Goal: Transaction & Acquisition: Purchase product/service

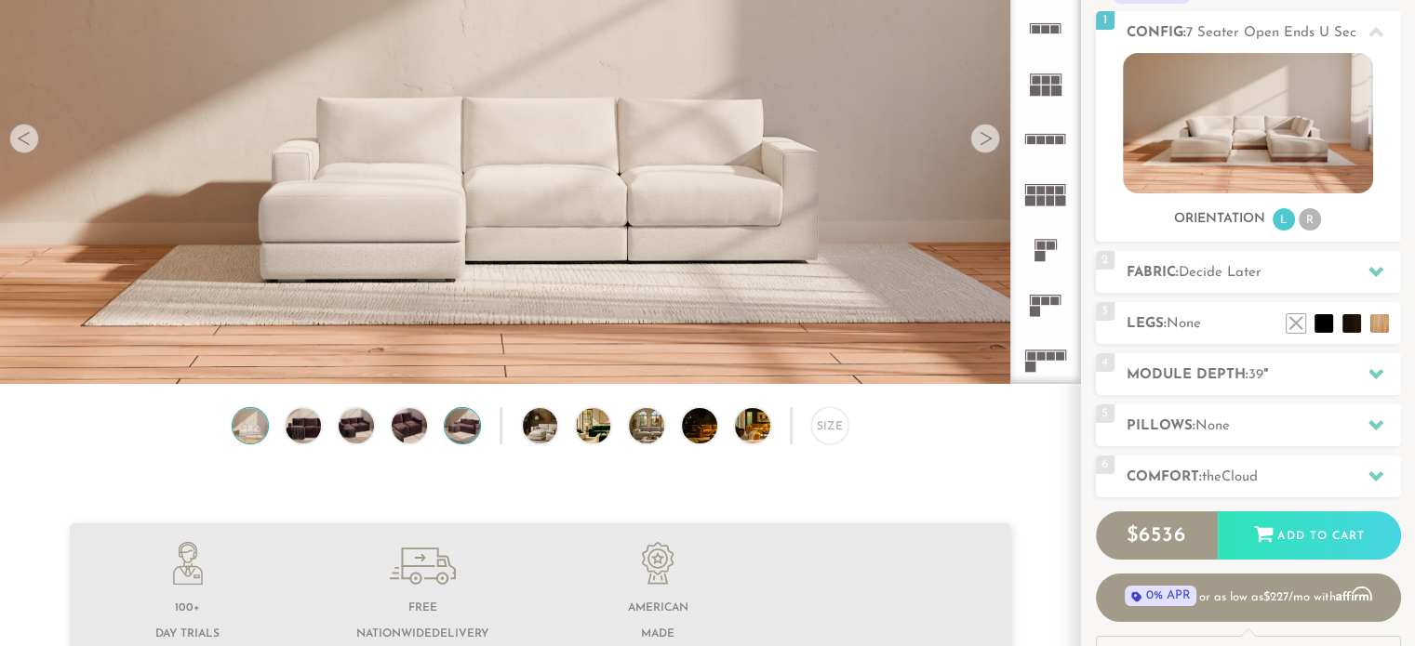
scroll to position [221, 0]
click at [313, 427] on img at bounding box center [303, 426] width 42 height 35
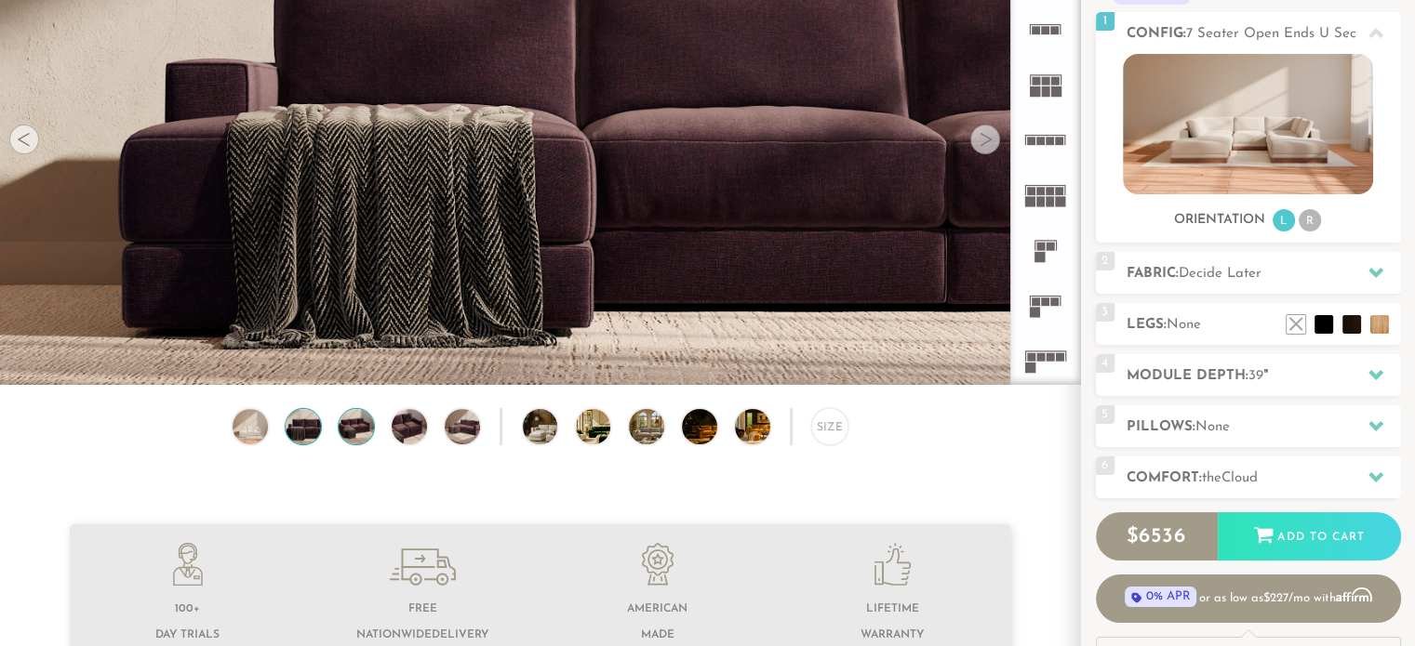
click at [351, 438] on img at bounding box center [356, 426] width 42 height 35
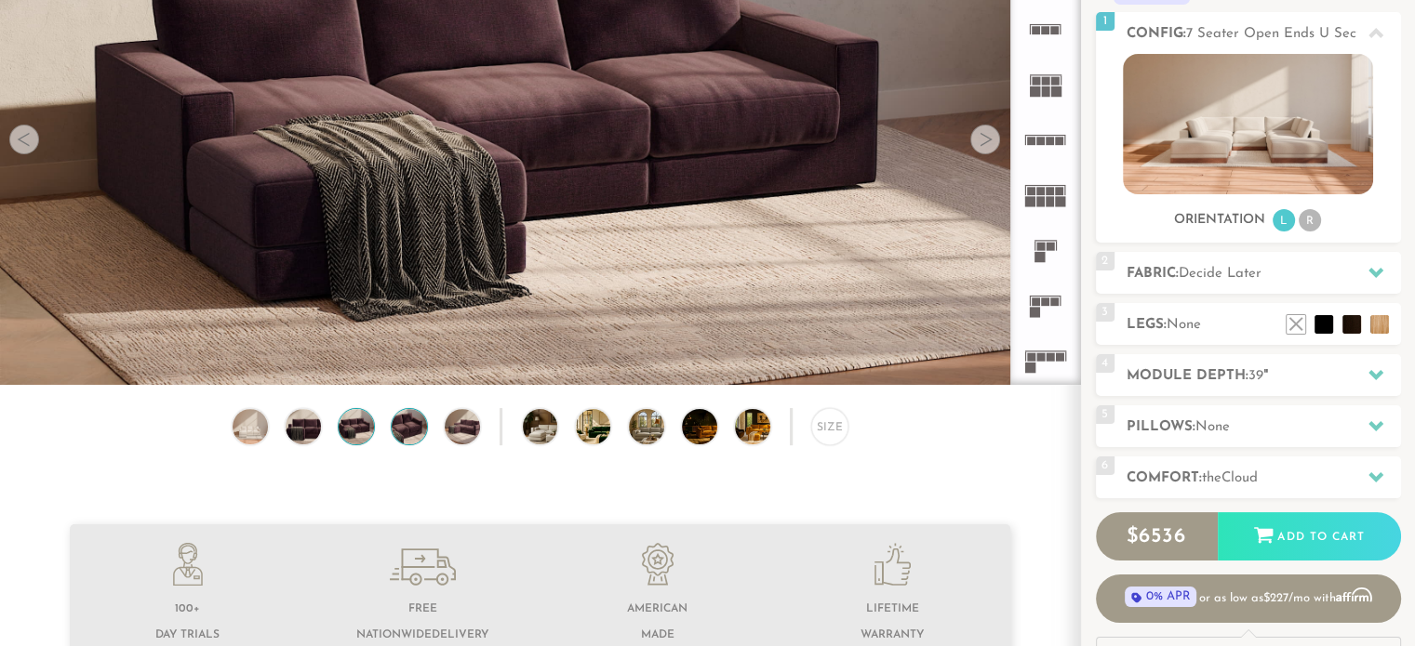
click at [408, 440] on img at bounding box center [409, 426] width 42 height 35
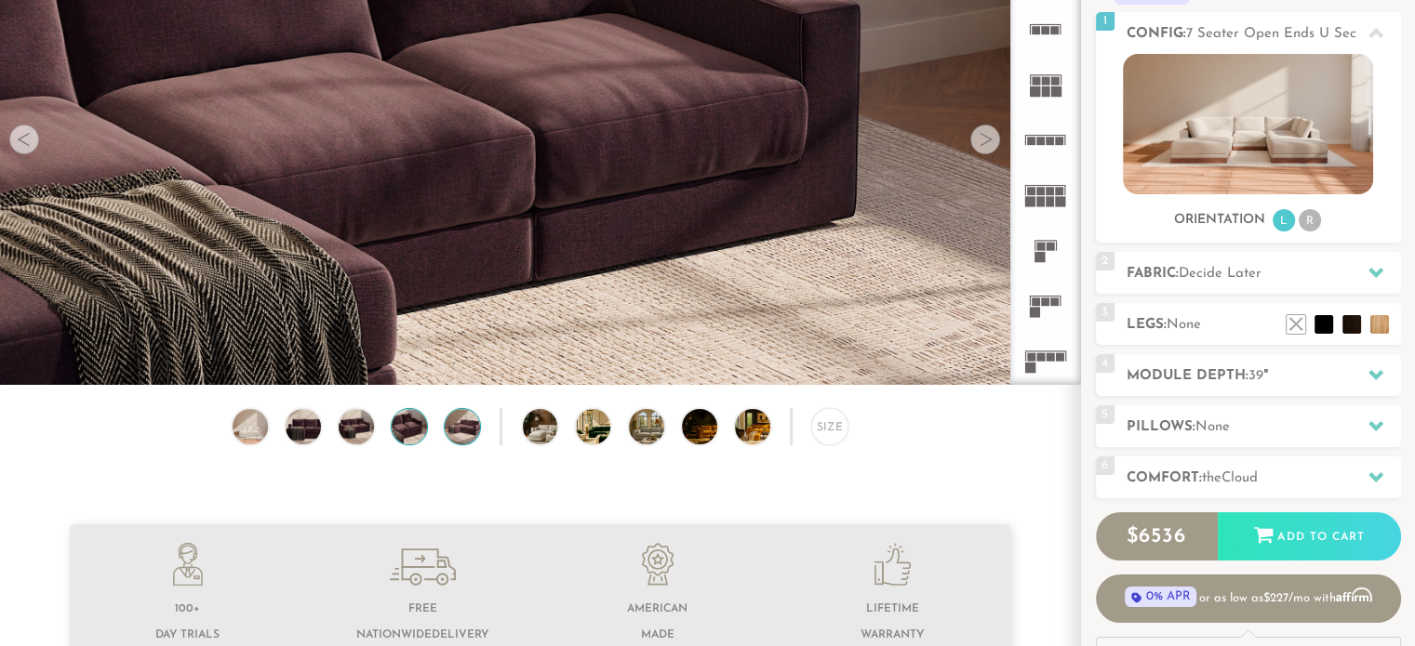
click at [475, 434] on img at bounding box center [463, 426] width 42 height 35
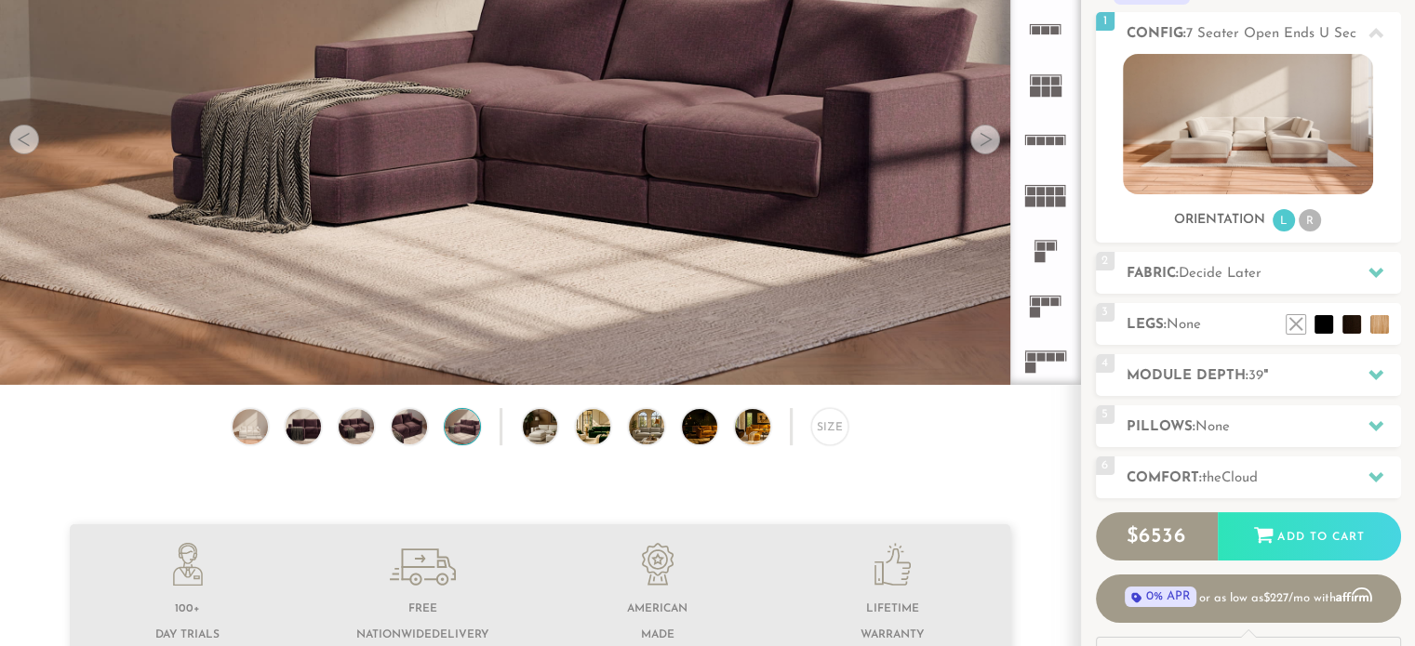
click at [559, 442] on div "Size" at bounding box center [540, 431] width 1080 height 47
click at [531, 431] on img at bounding box center [554, 426] width 62 height 35
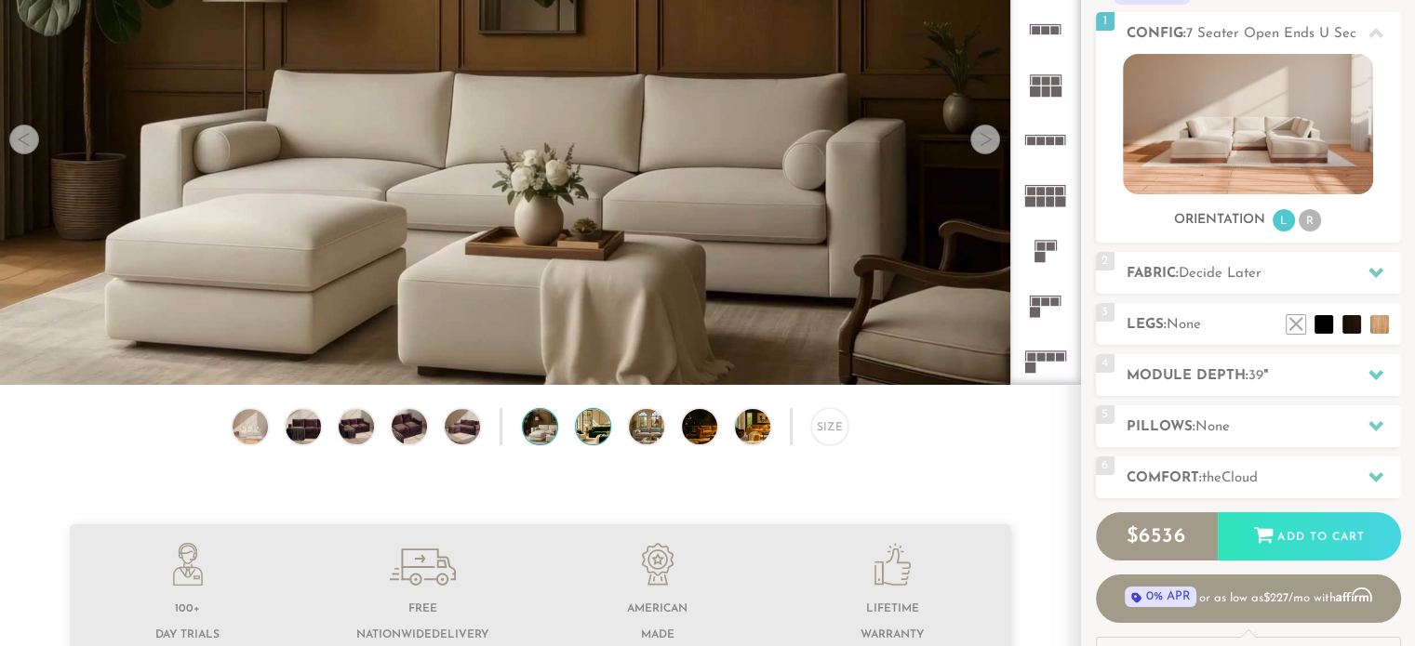
click at [583, 436] on img at bounding box center [607, 426] width 62 height 35
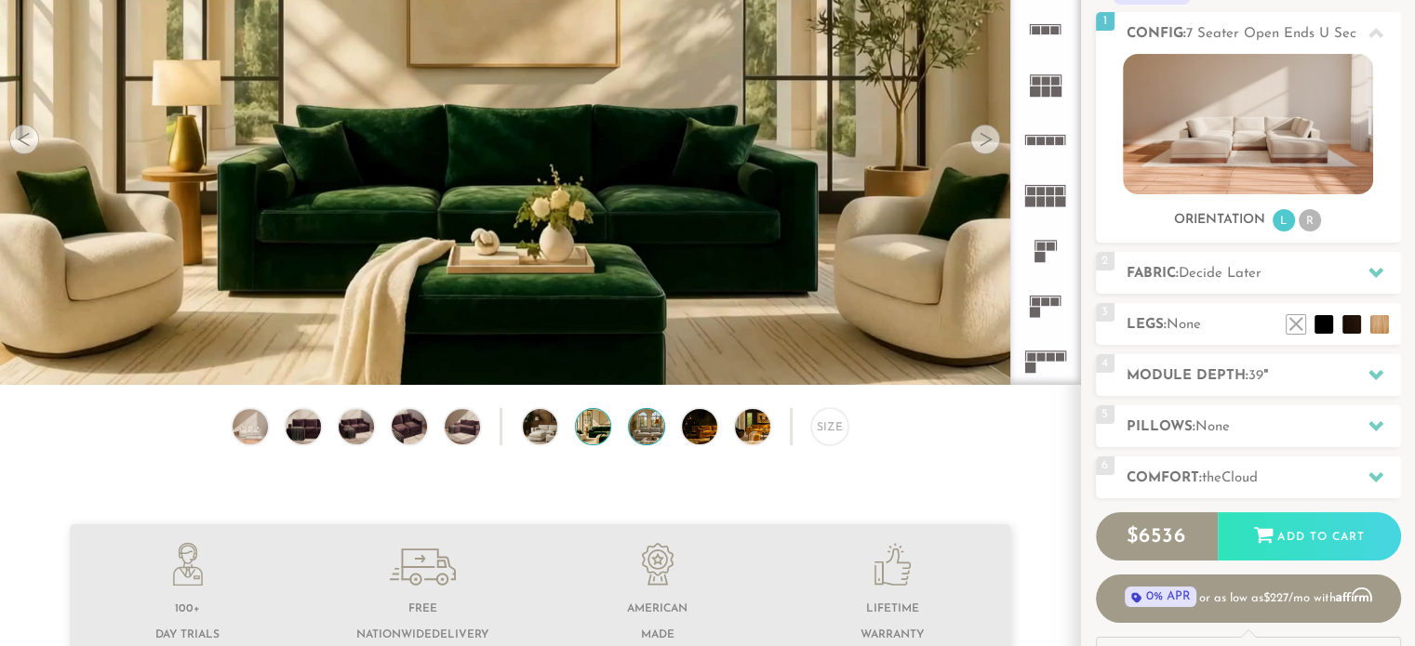
click at [649, 437] on img at bounding box center [660, 426] width 62 height 35
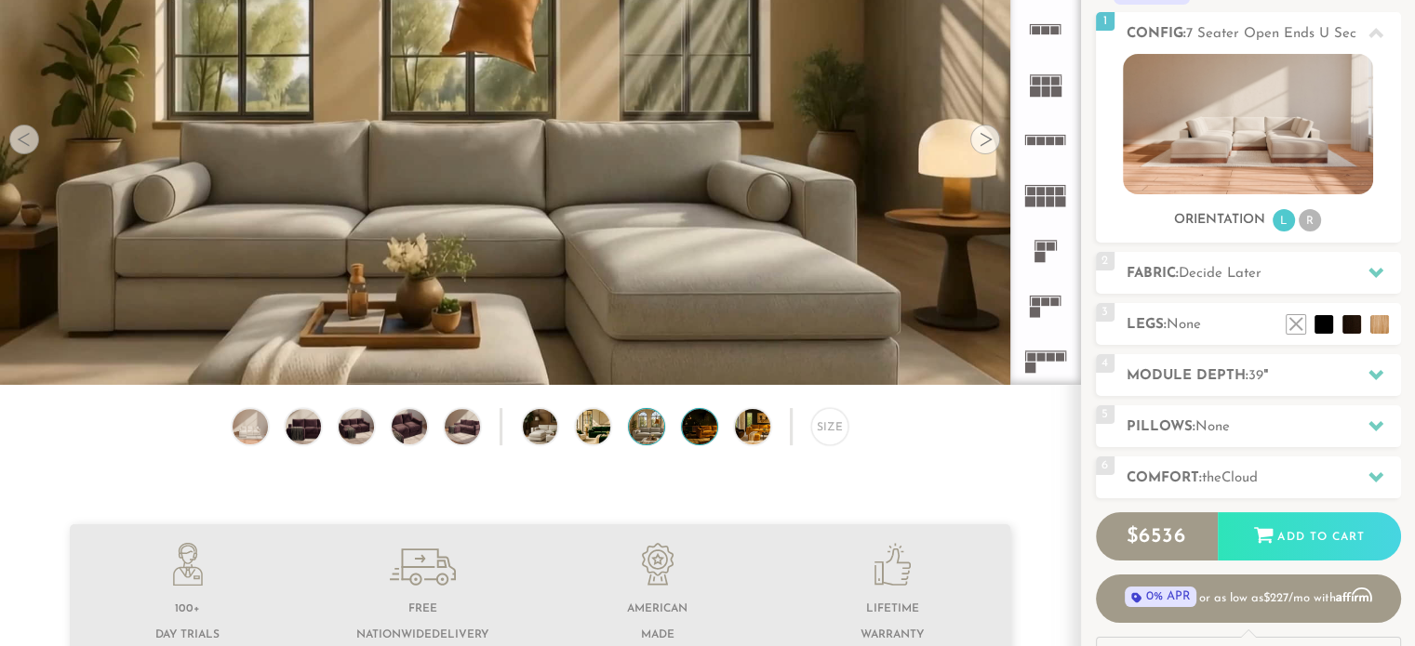
click at [696, 437] on img at bounding box center [713, 426] width 62 height 35
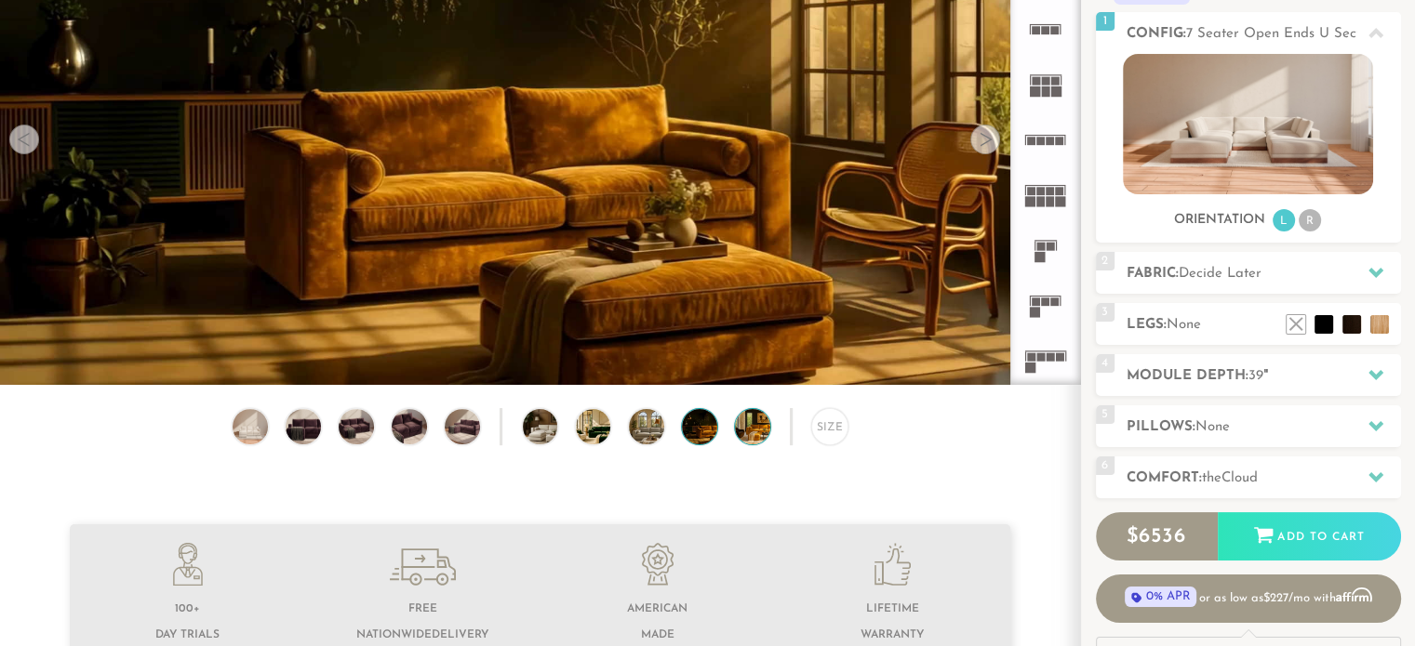
click at [751, 444] on img at bounding box center [766, 426] width 62 height 35
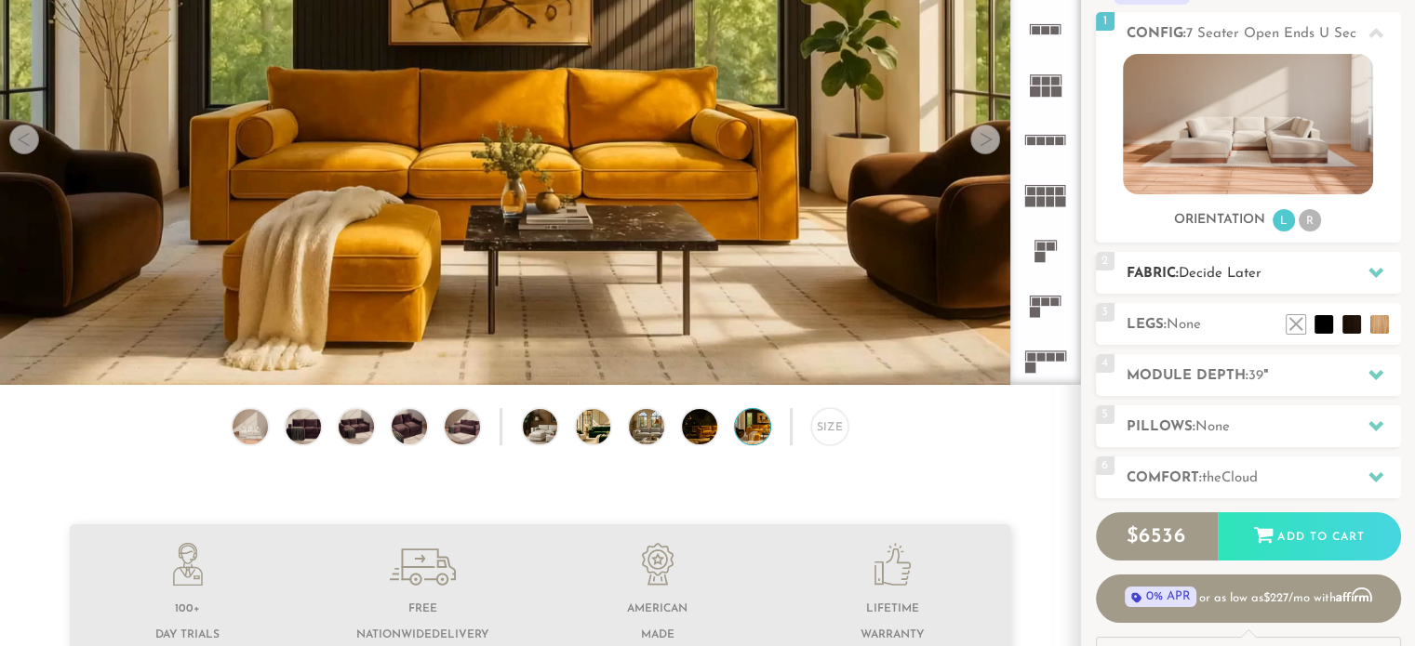
click at [1369, 267] on icon at bounding box center [1375, 272] width 15 height 15
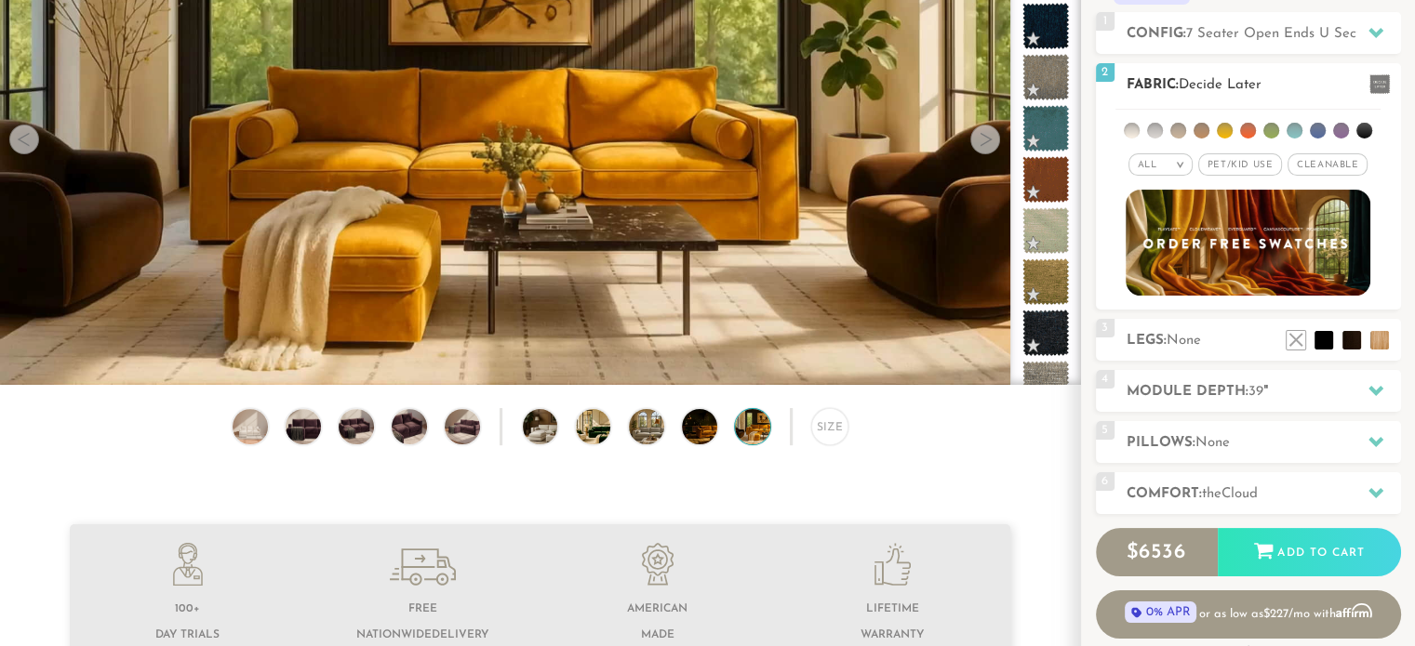
click at [1359, 137] on li at bounding box center [1364, 131] width 16 height 16
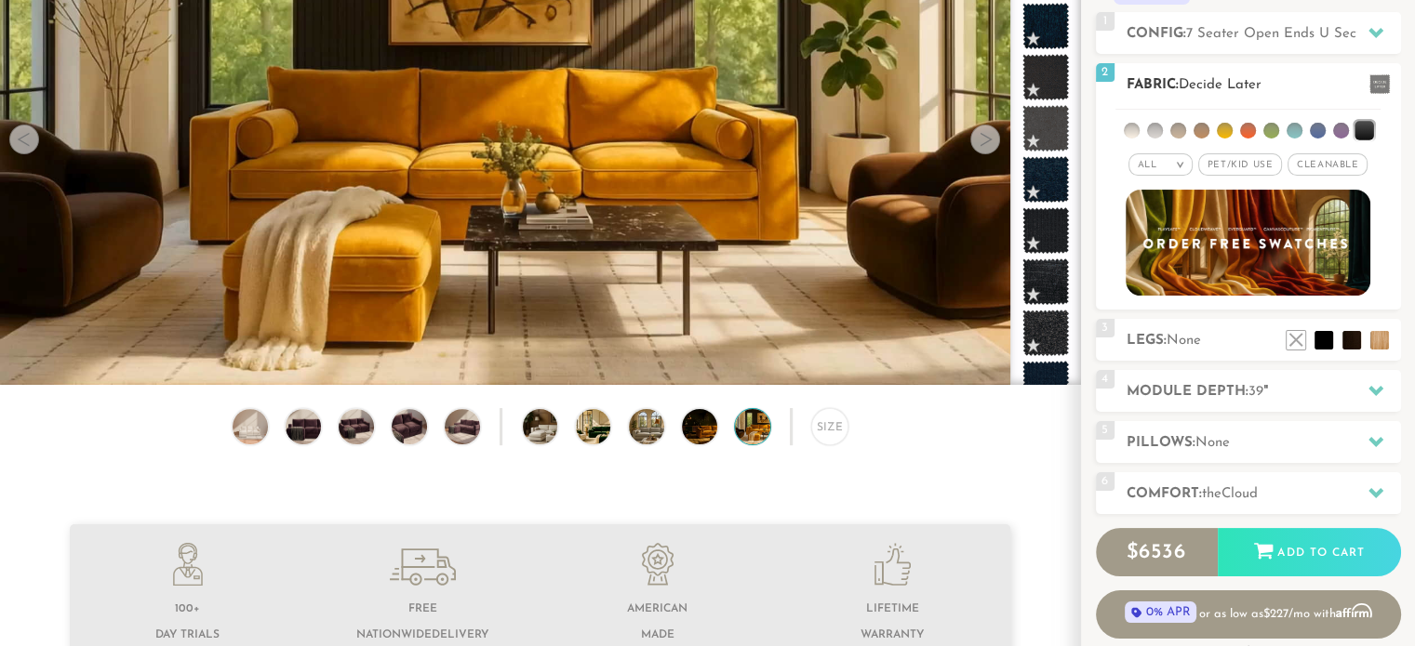
click at [1312, 128] on li at bounding box center [1318, 131] width 16 height 16
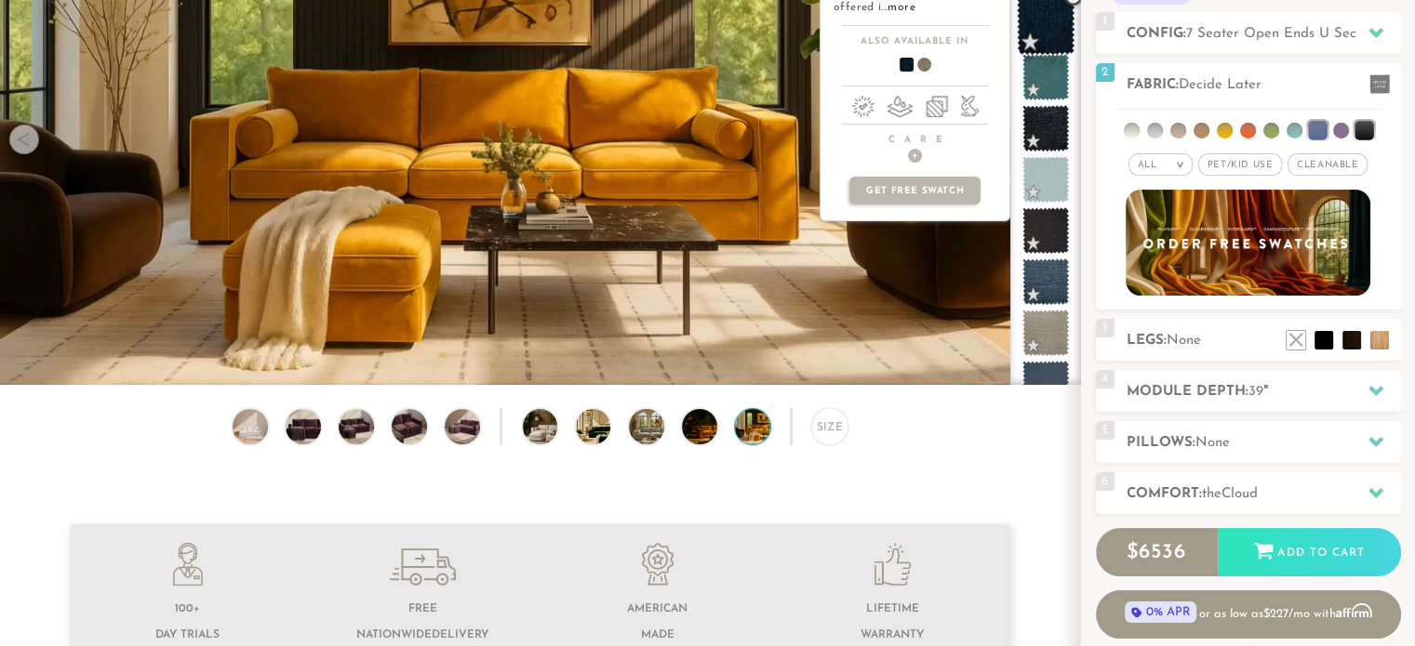
click at [1054, 29] on span at bounding box center [1046, 26] width 59 height 59
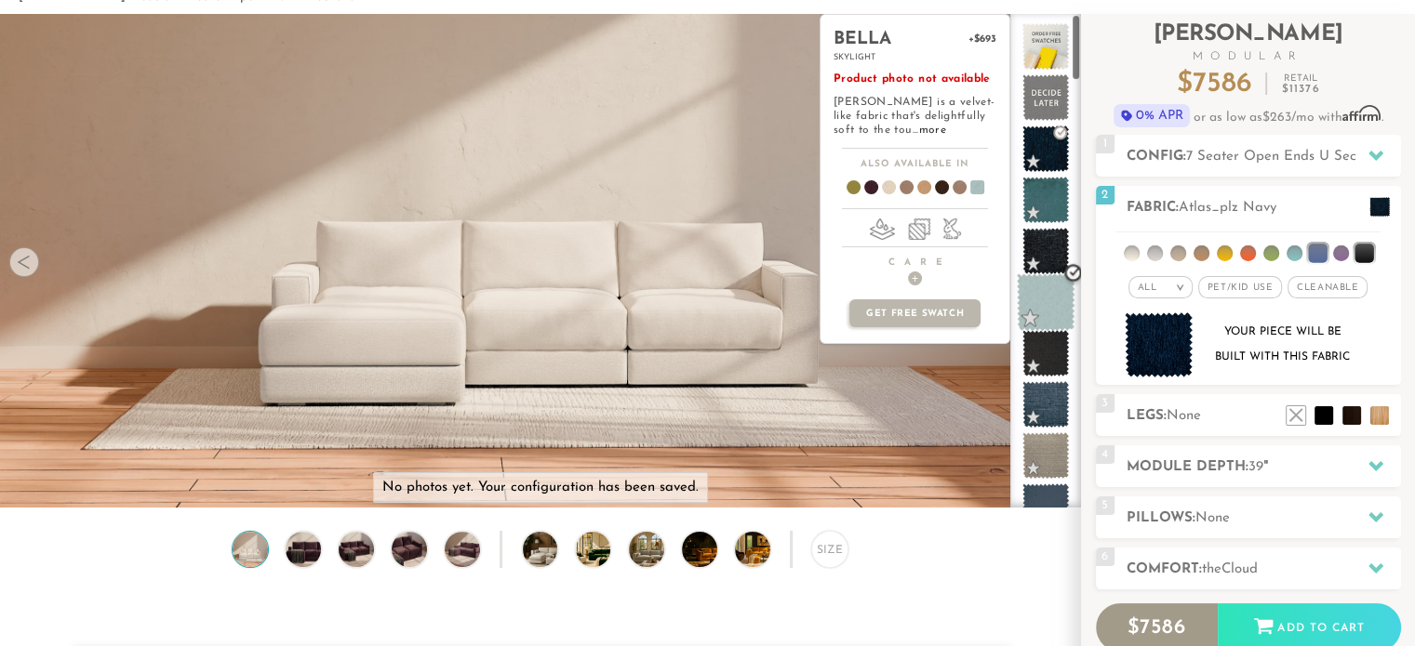
scroll to position [73, 0]
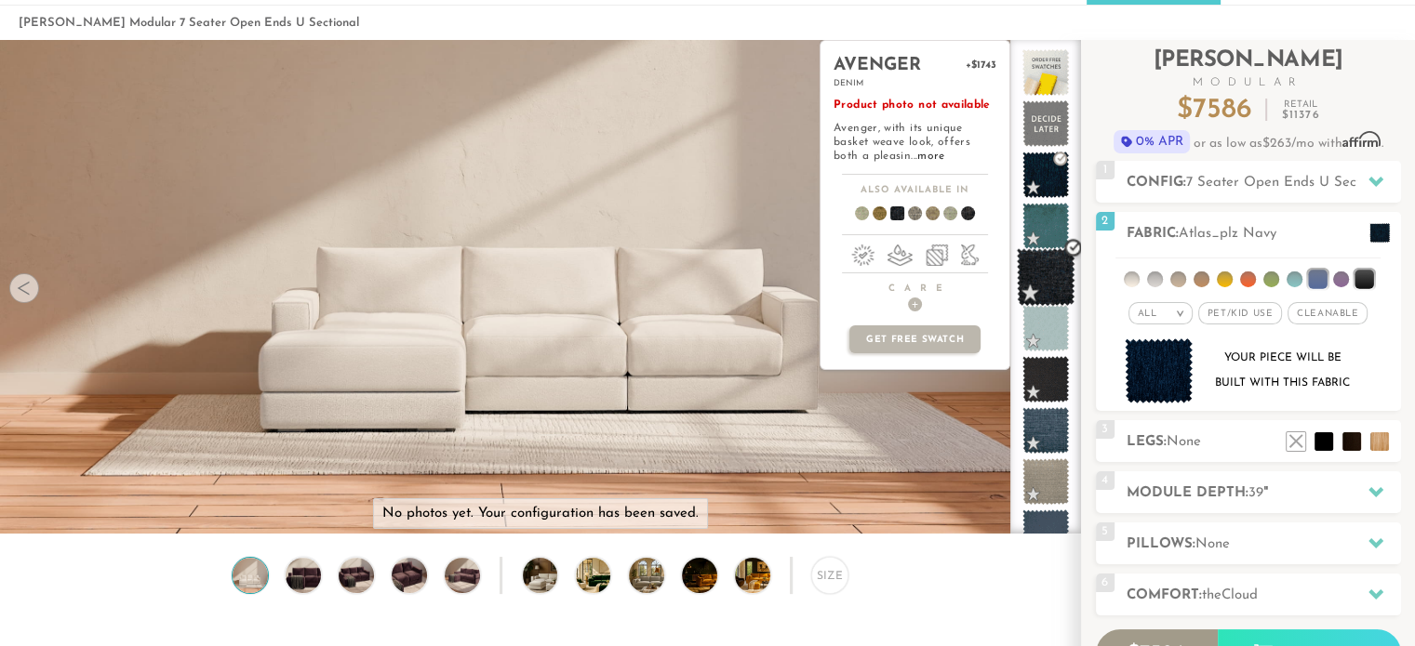
click at [1045, 254] on span at bounding box center [1046, 277] width 59 height 59
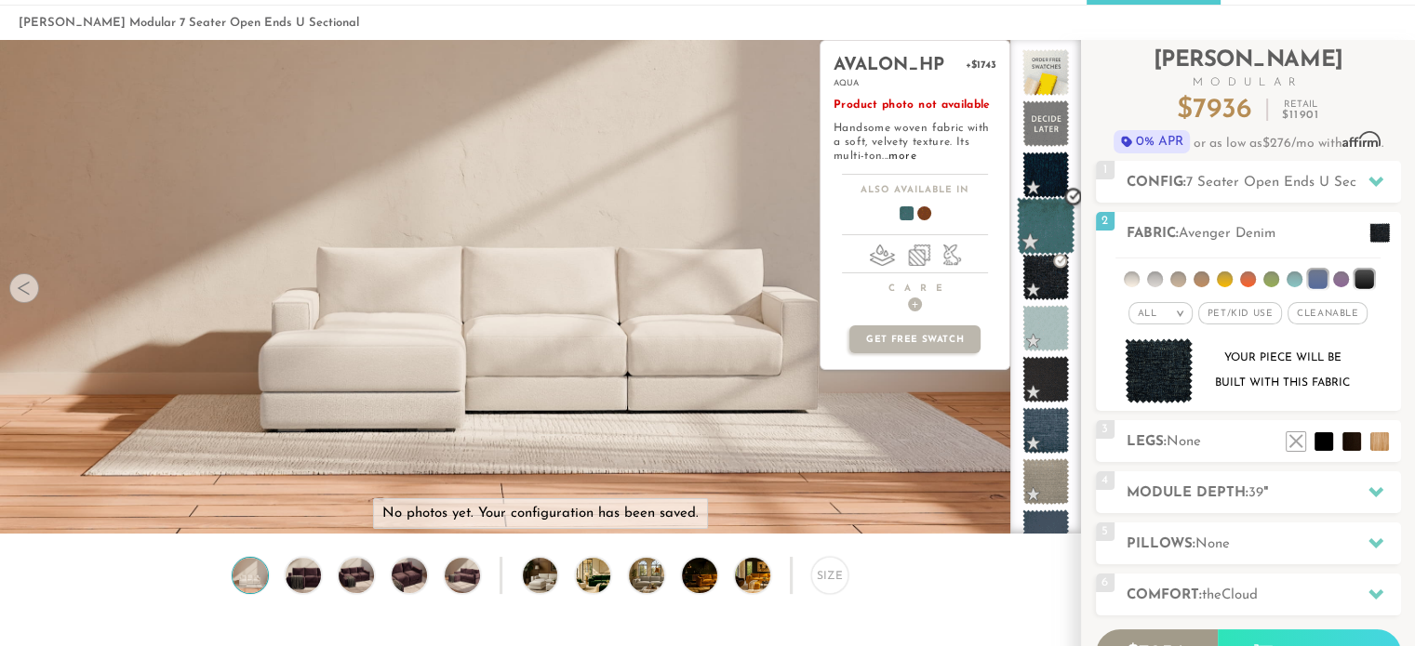
click at [1043, 233] on span at bounding box center [1046, 226] width 59 height 59
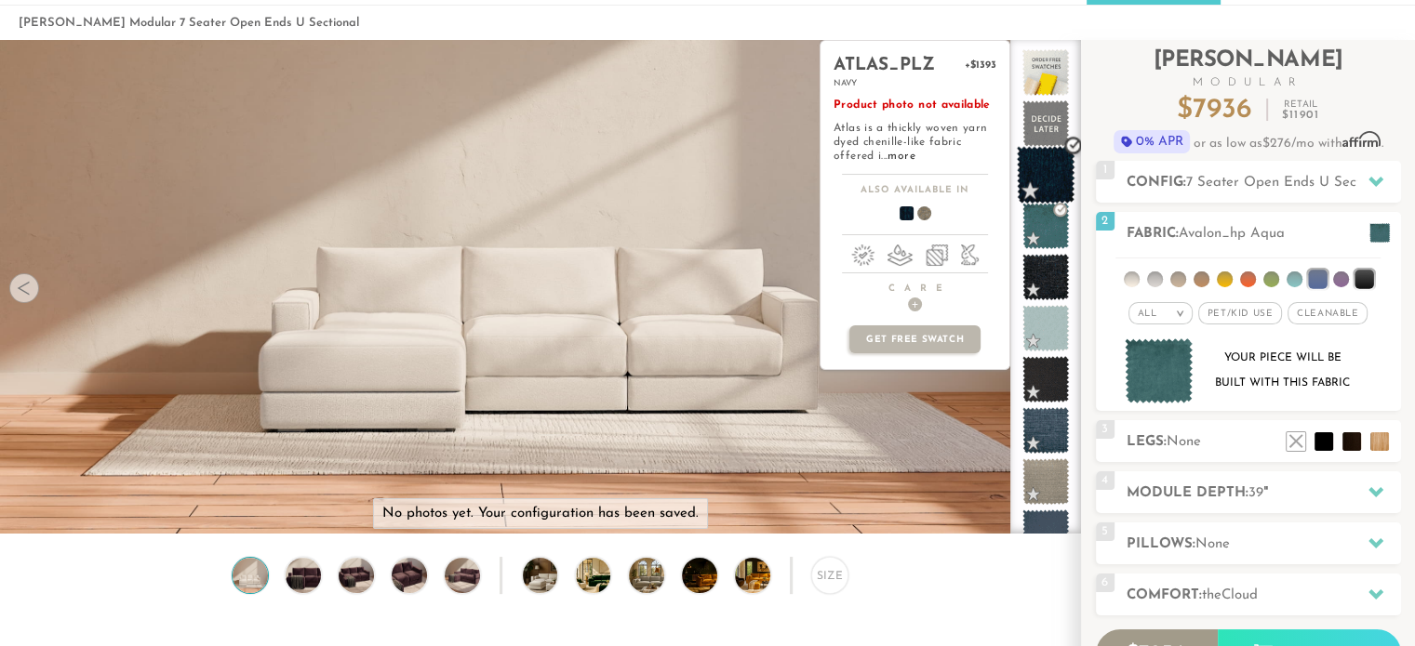
click at [1036, 187] on span at bounding box center [1046, 175] width 59 height 59
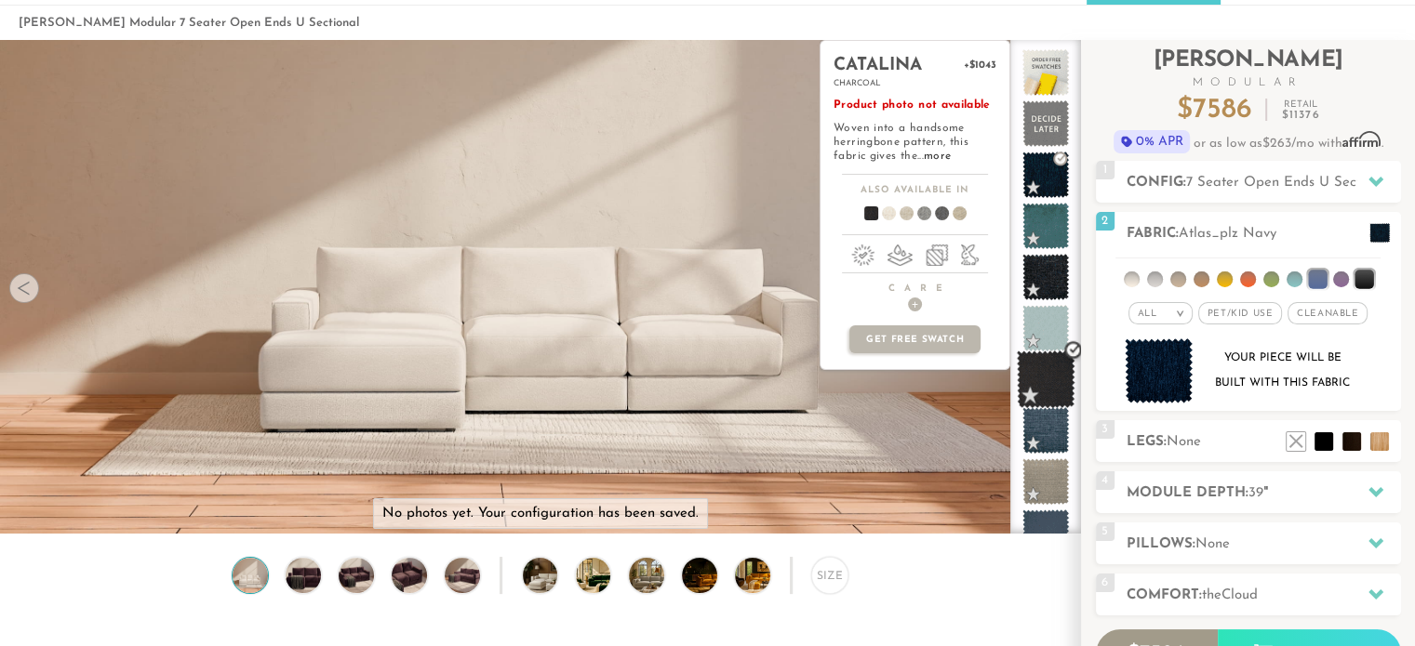
click at [1046, 382] on span at bounding box center [1046, 380] width 59 height 59
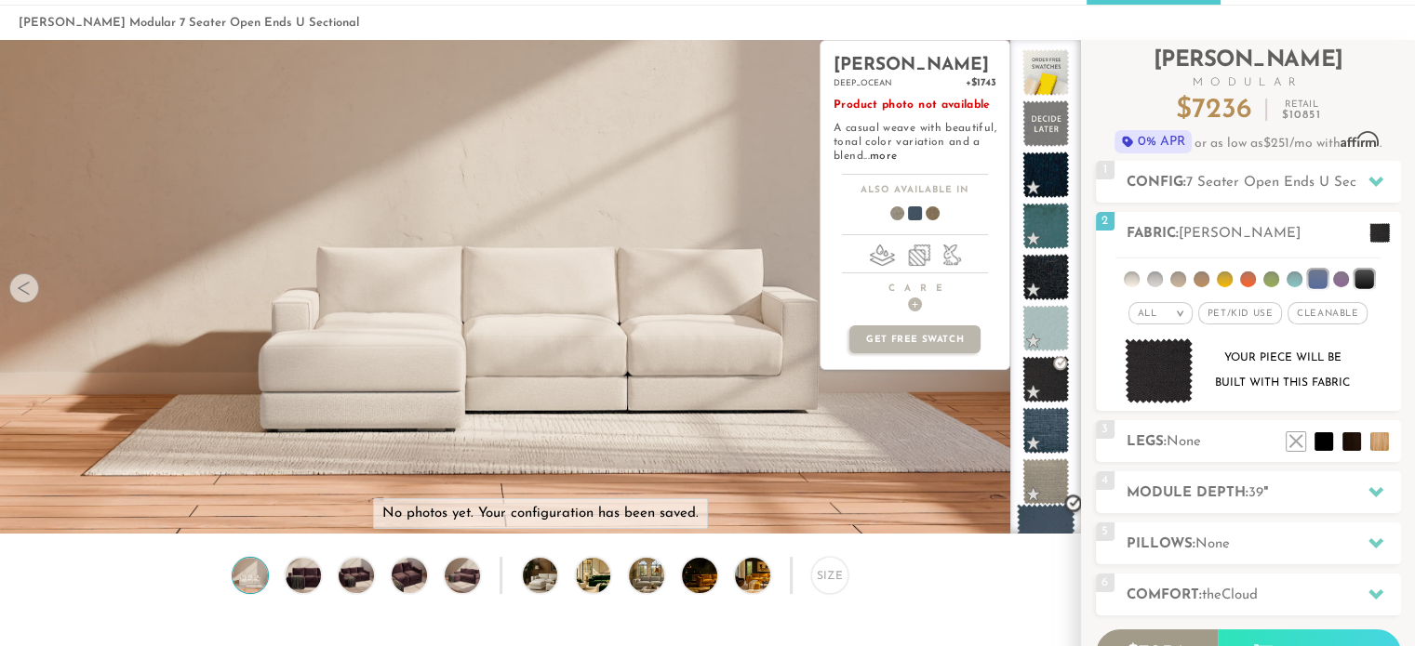
click at [1039, 531] on span at bounding box center [1046, 533] width 59 height 59
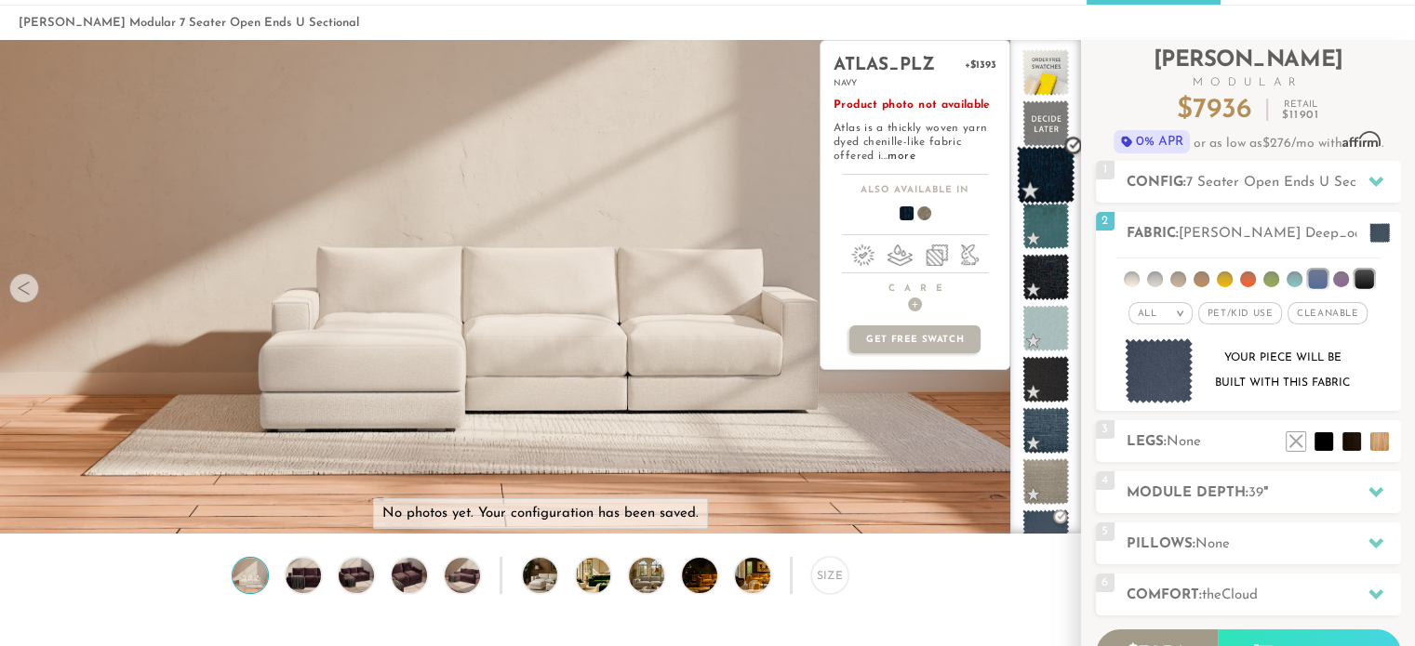
click at [1039, 180] on span at bounding box center [1046, 175] width 59 height 59
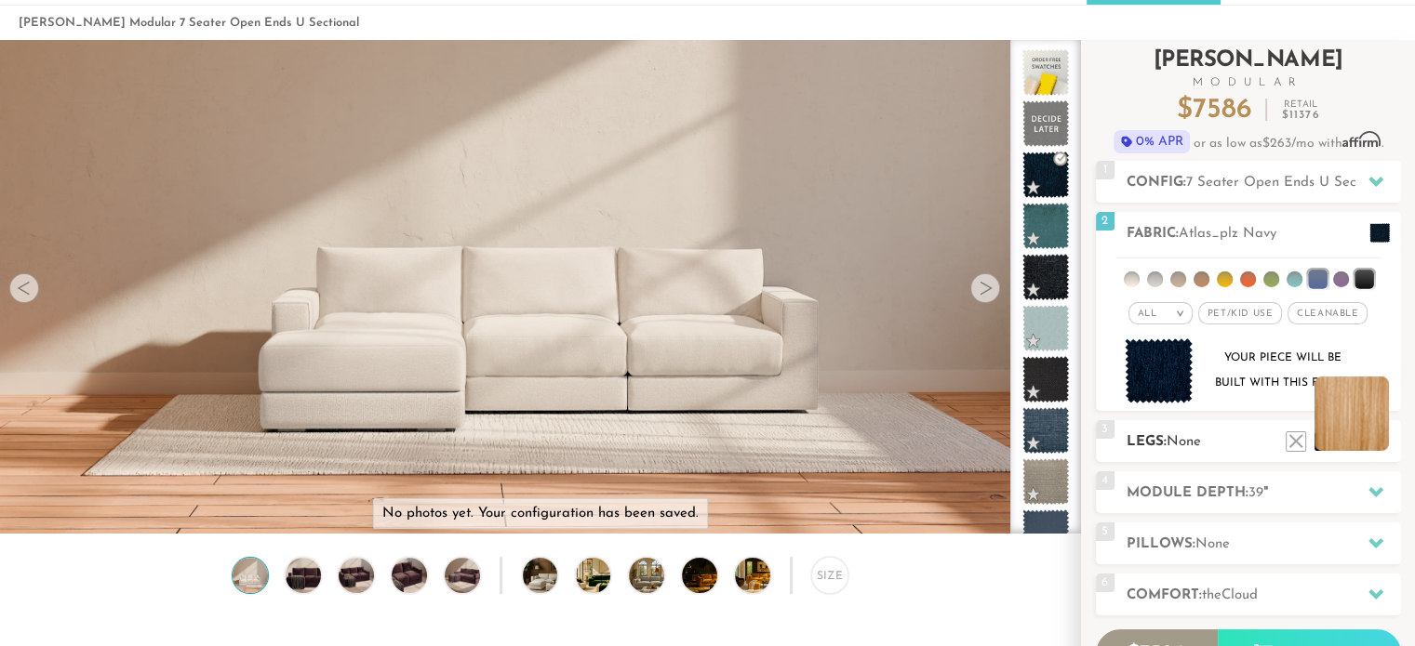
click at [1376, 449] on li at bounding box center [1351, 414] width 74 height 74
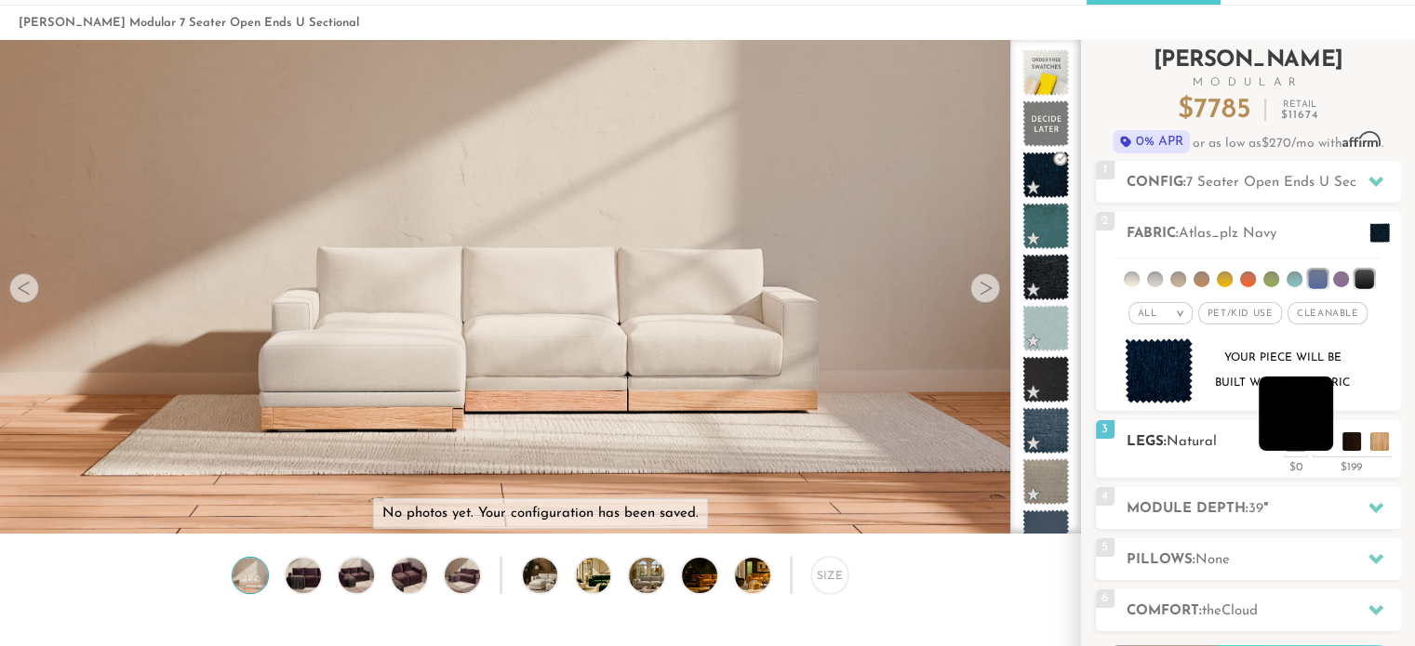
click at [1323, 445] on li at bounding box center [1295, 414] width 74 height 74
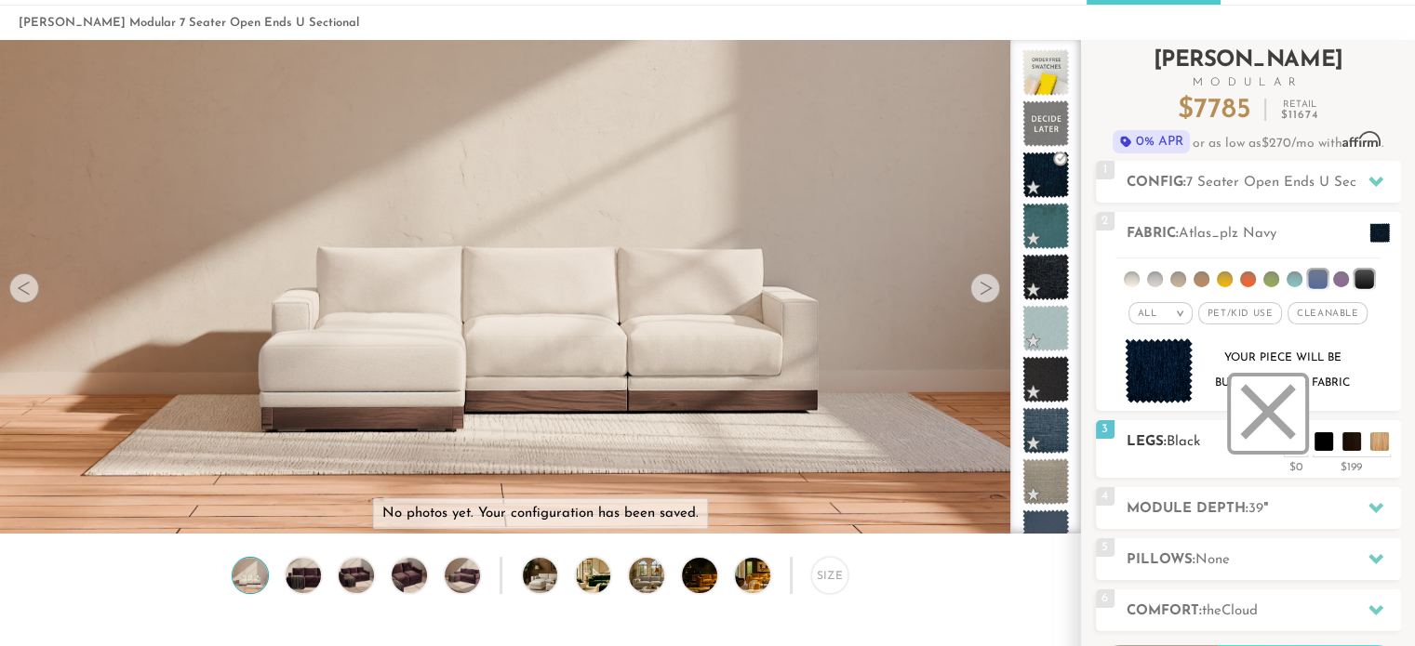
click at [1295, 445] on li at bounding box center [1267, 414] width 74 height 74
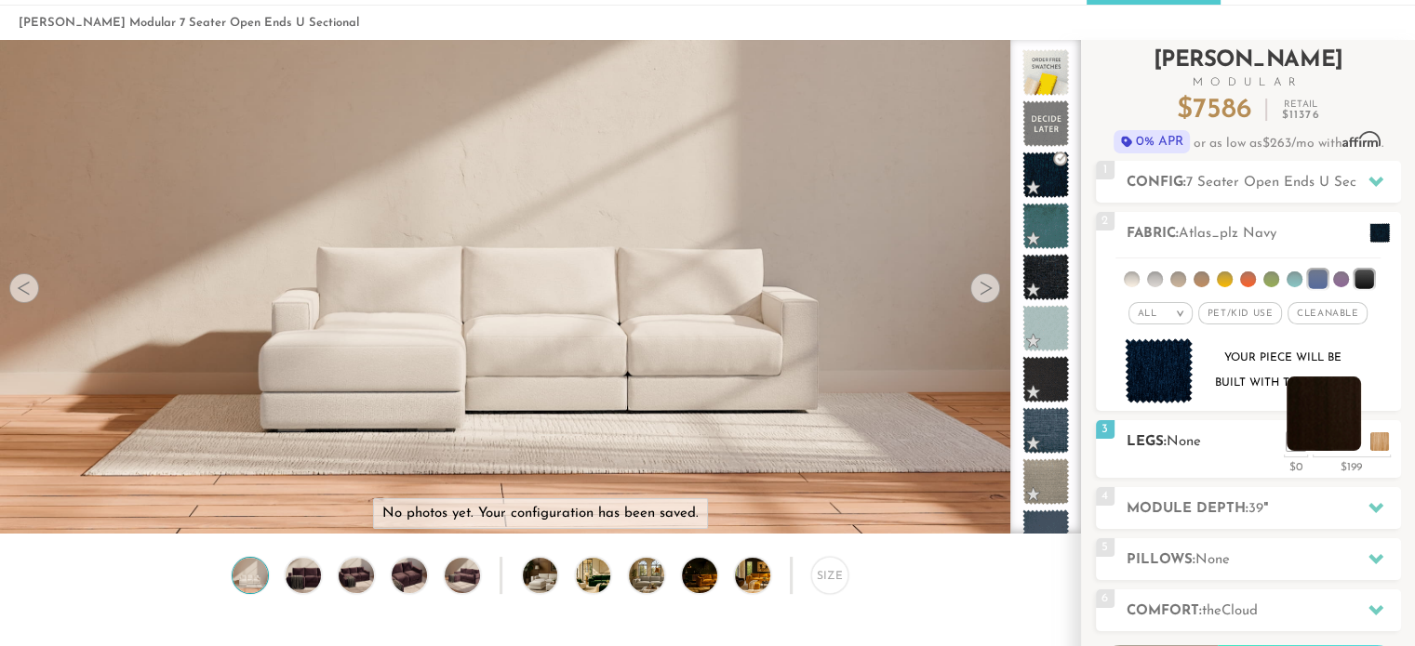
click at [1341, 447] on li at bounding box center [1323, 414] width 74 height 74
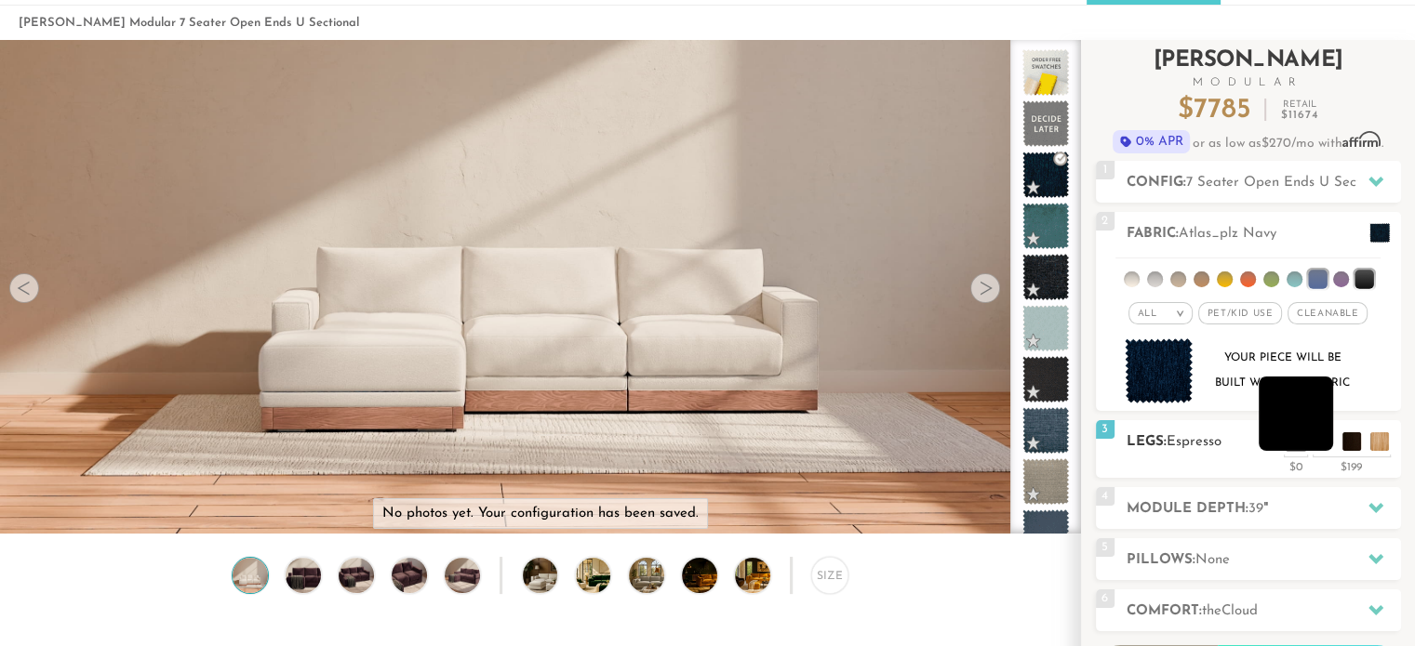
click at [1320, 447] on li at bounding box center [1295, 414] width 74 height 74
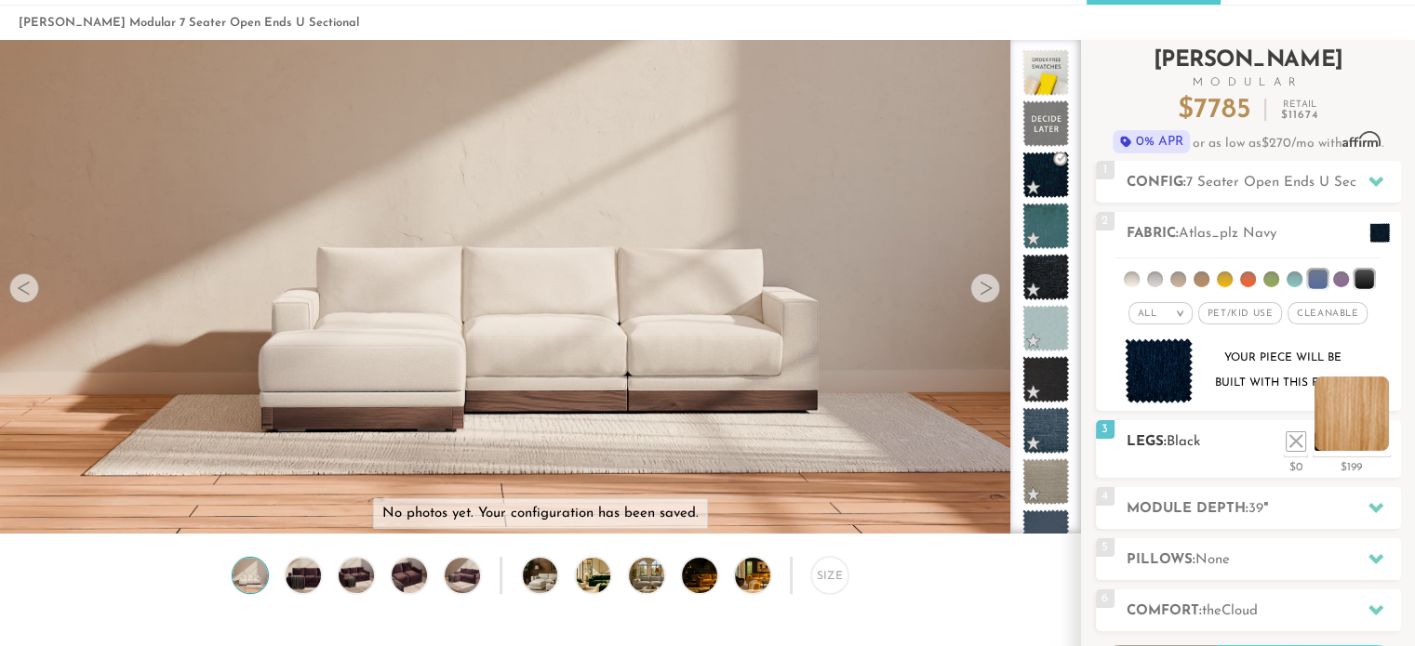
click at [1381, 445] on li at bounding box center [1351, 414] width 74 height 74
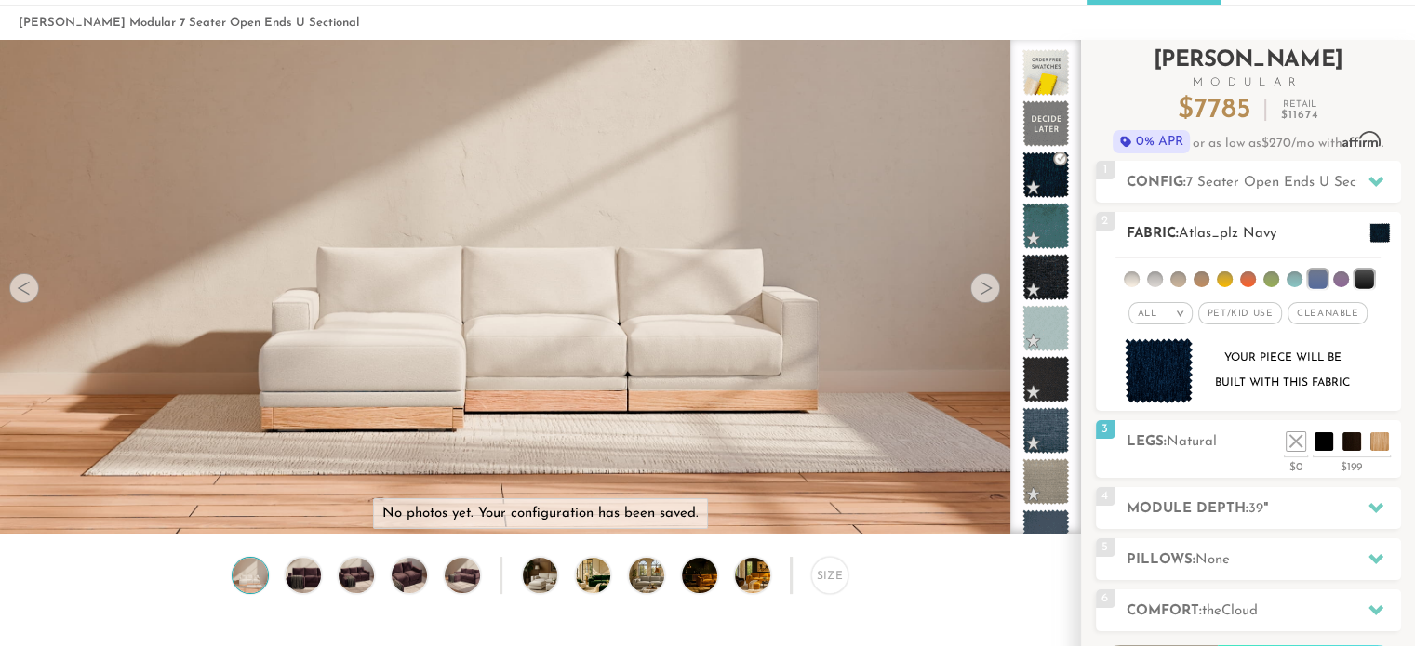
click at [1246, 317] on span "Pet/Kid Use x" at bounding box center [1240, 313] width 84 height 22
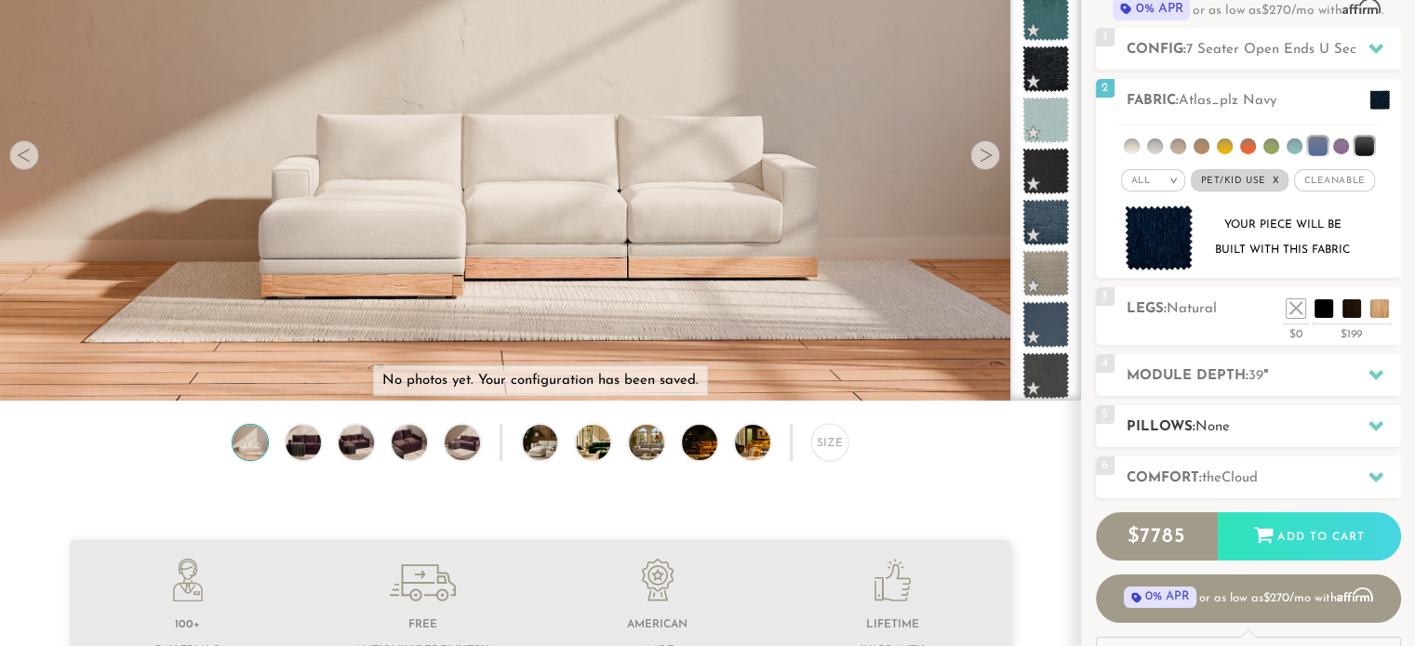
scroll to position [206, 0]
click at [1215, 380] on h2 "Module Depth: 39 "" at bounding box center [1263, 375] width 274 height 21
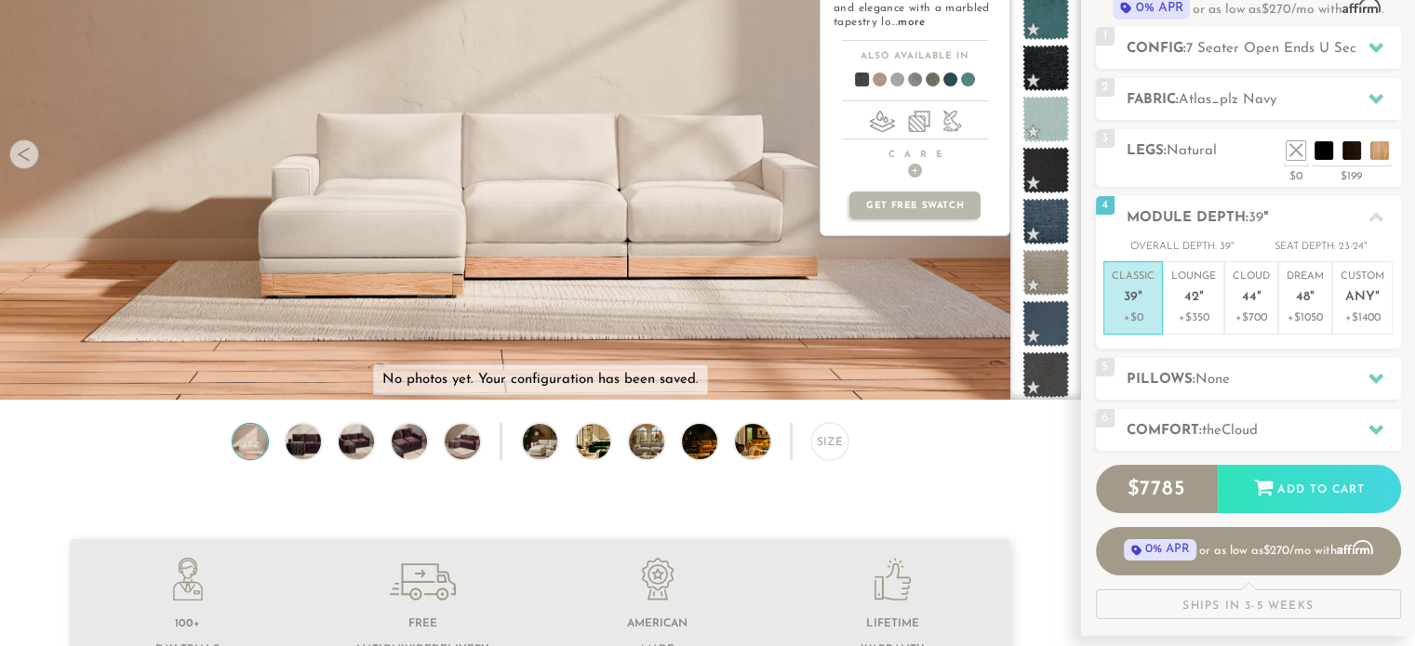
click at [936, 303] on div "cosmo +$693 charcoal Product photo not available Cosmo combines durability and …" at bounding box center [914, 153] width 191 height 494
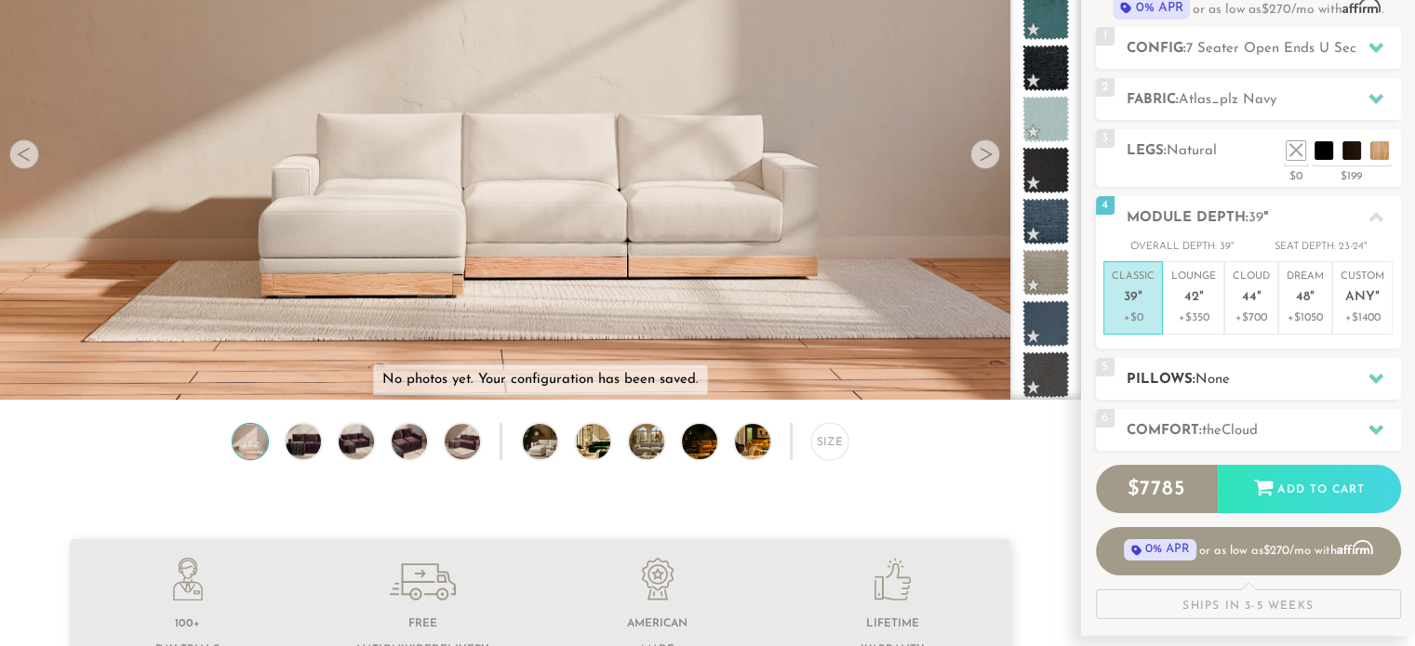
click at [1177, 381] on h2 "Pillows: None" at bounding box center [1263, 379] width 274 height 21
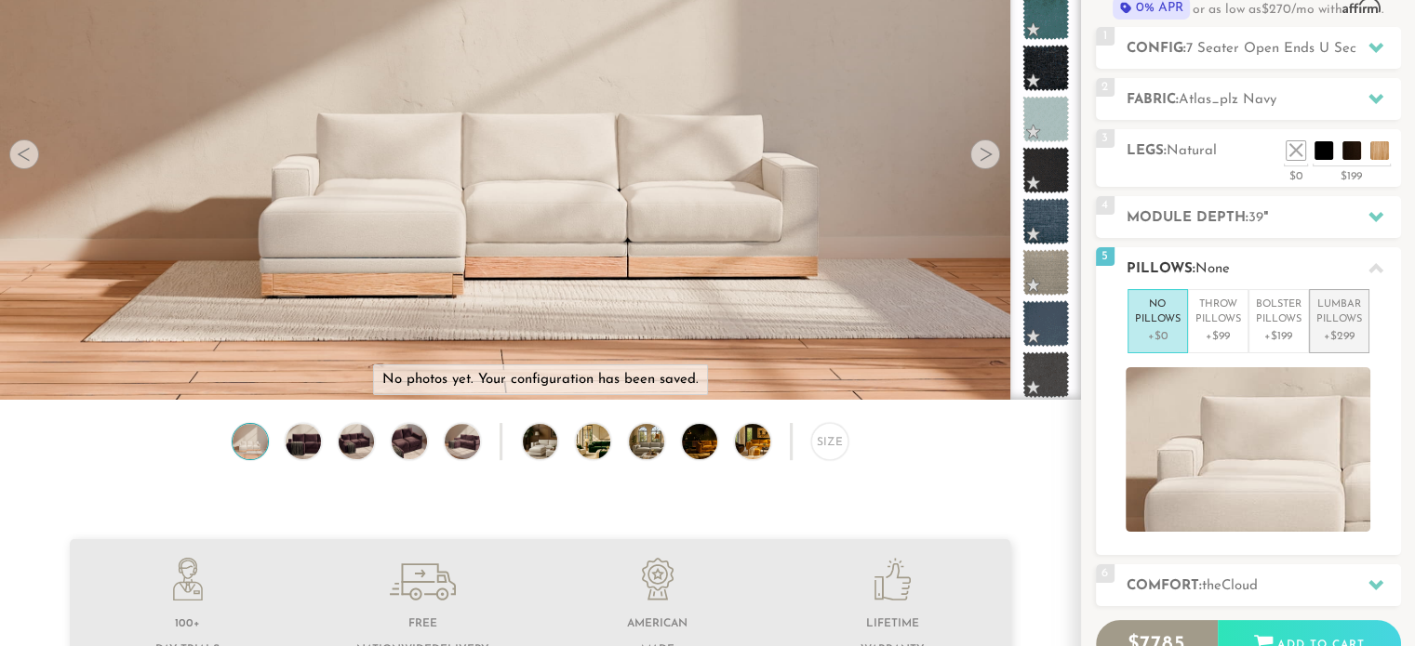
click at [1320, 318] on p "Lumbar Pillows" at bounding box center [1339, 313] width 46 height 31
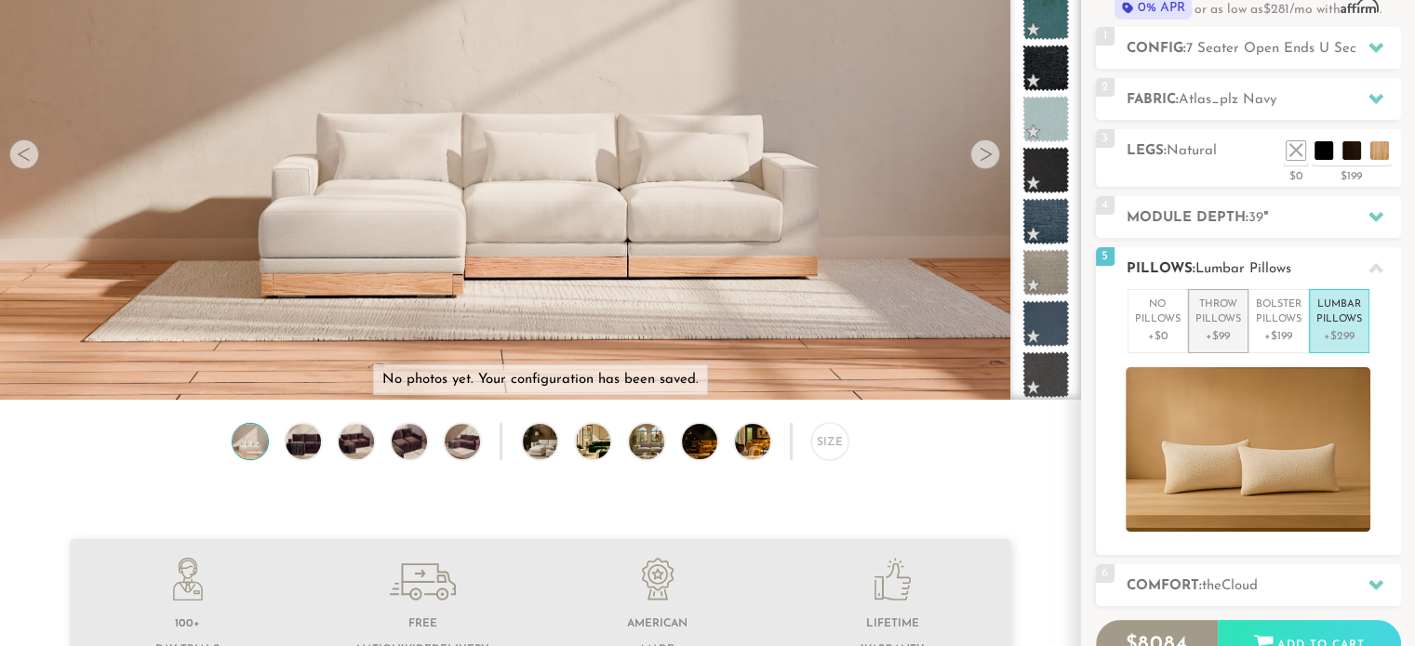
click at [1224, 318] on p "Throw Pillows" at bounding box center [1218, 313] width 46 height 31
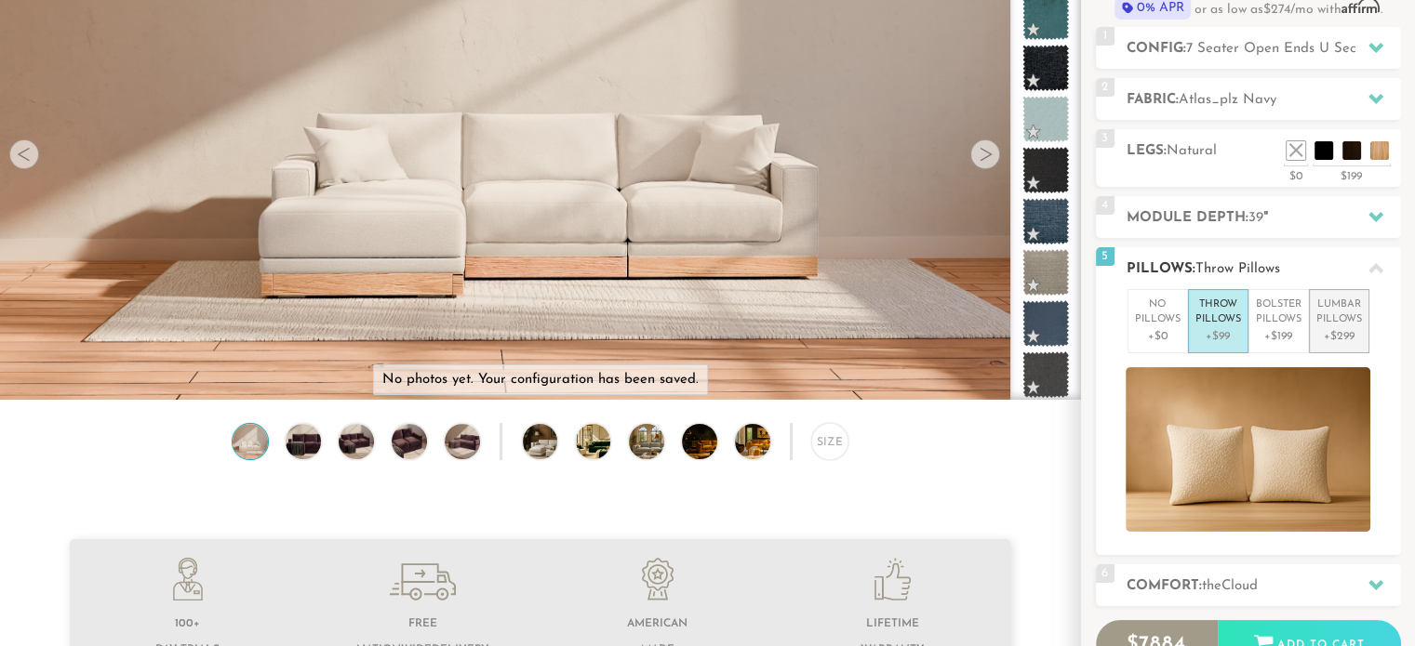
click at [1341, 328] on p "+$299" at bounding box center [1339, 336] width 46 height 17
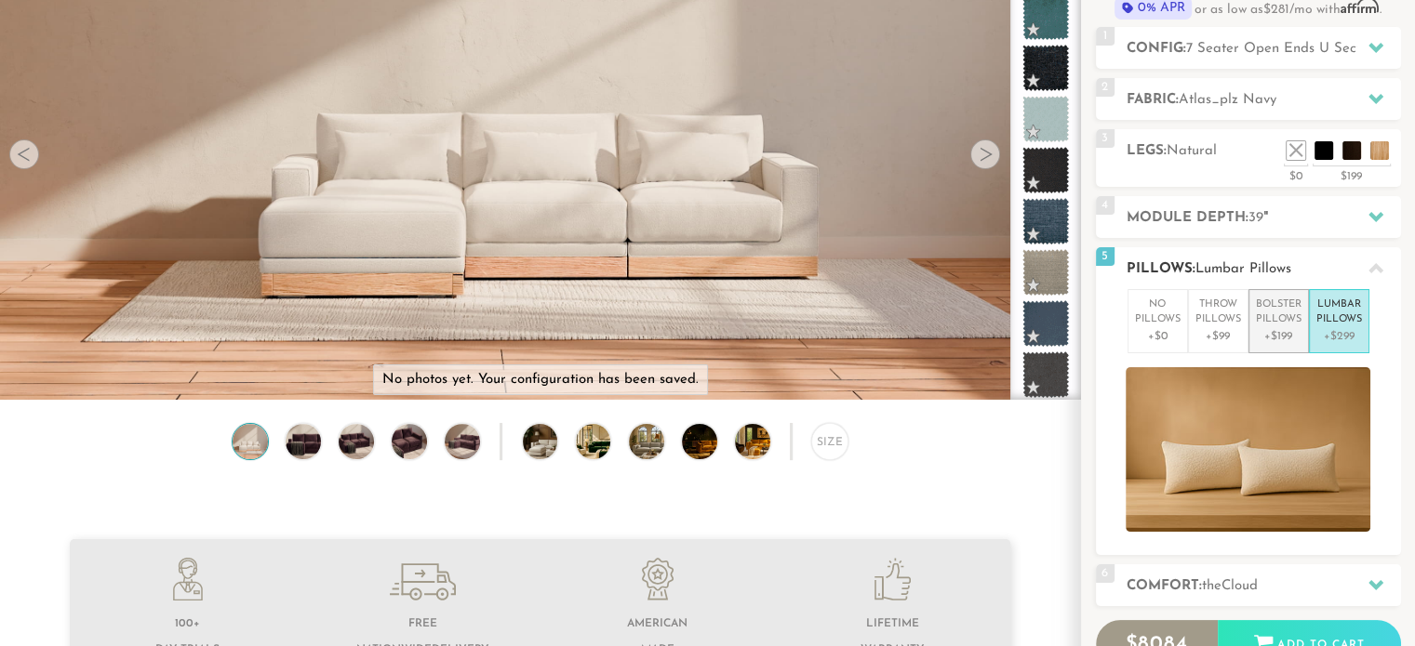
click at [1261, 337] on p "+$199" at bounding box center [1279, 336] width 46 height 17
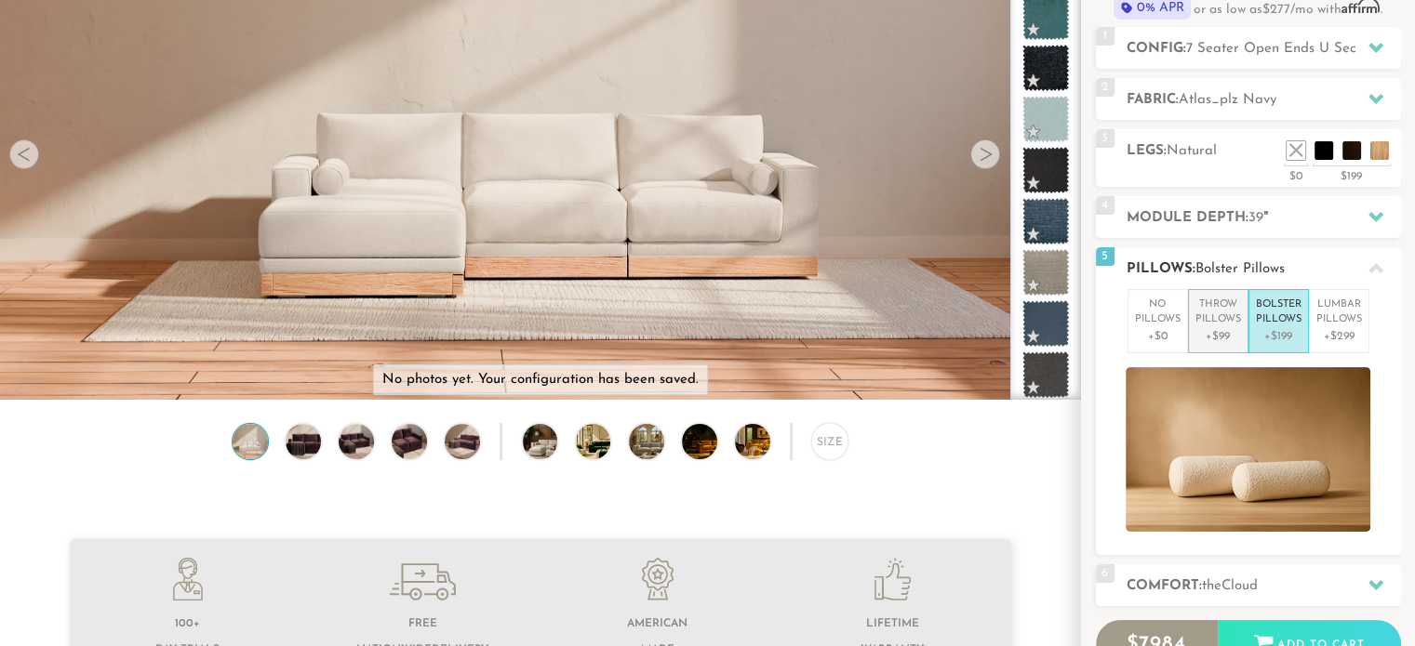
click at [1220, 323] on p "Throw Pillows" at bounding box center [1218, 313] width 46 height 31
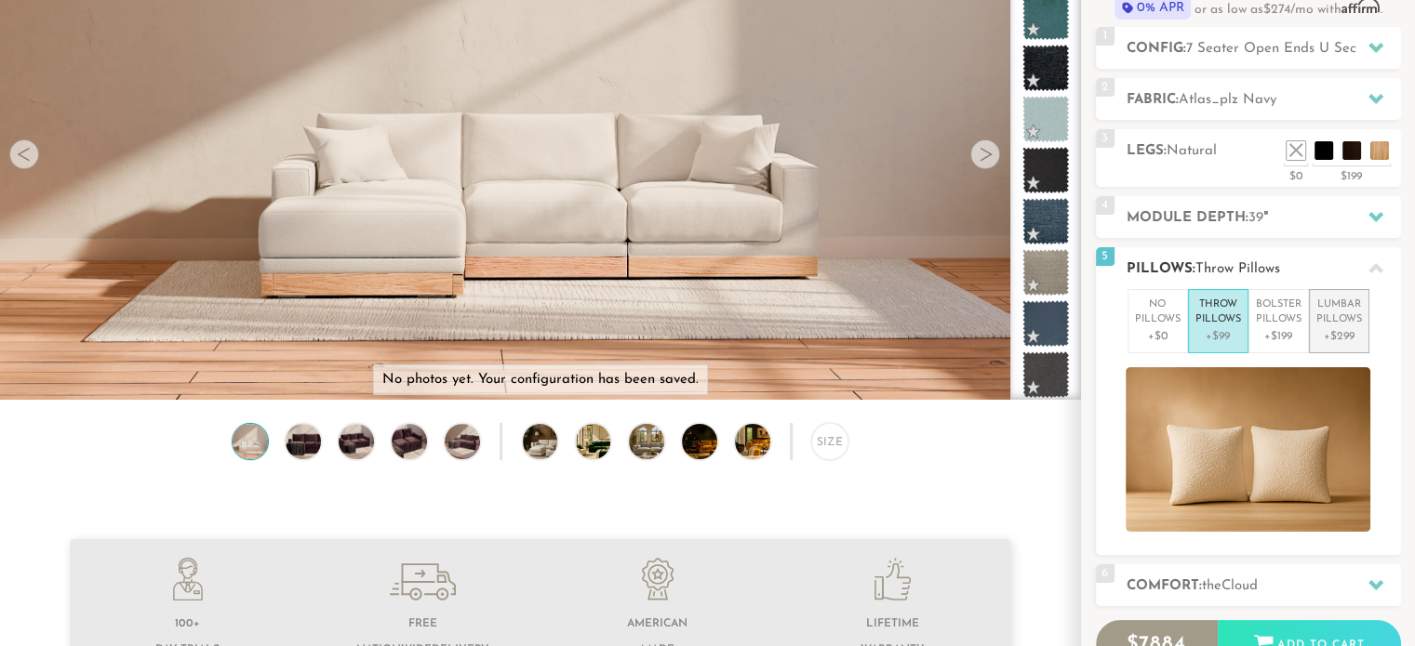
click at [1331, 307] on p "Lumbar Pillows" at bounding box center [1339, 313] width 46 height 31
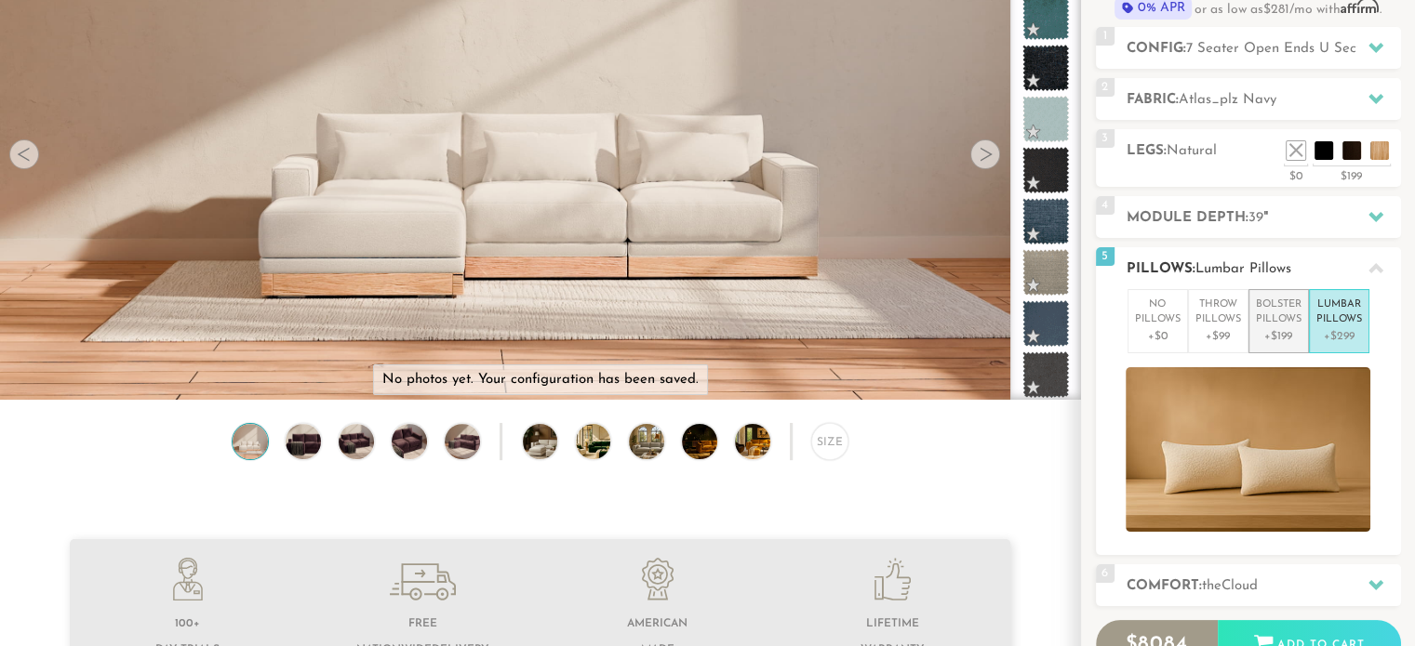
click at [1283, 319] on p "Bolster Pillows" at bounding box center [1279, 313] width 46 height 31
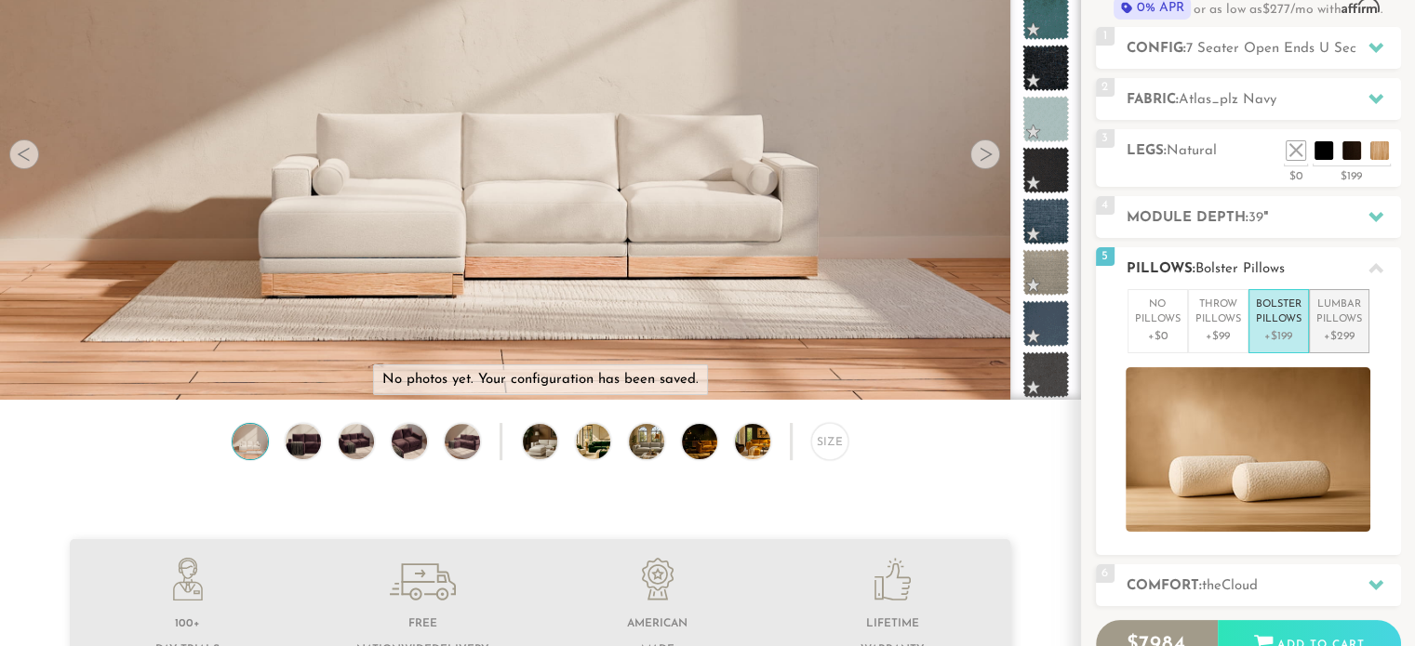
click at [1353, 312] on p "Lumbar Pillows" at bounding box center [1339, 313] width 46 height 31
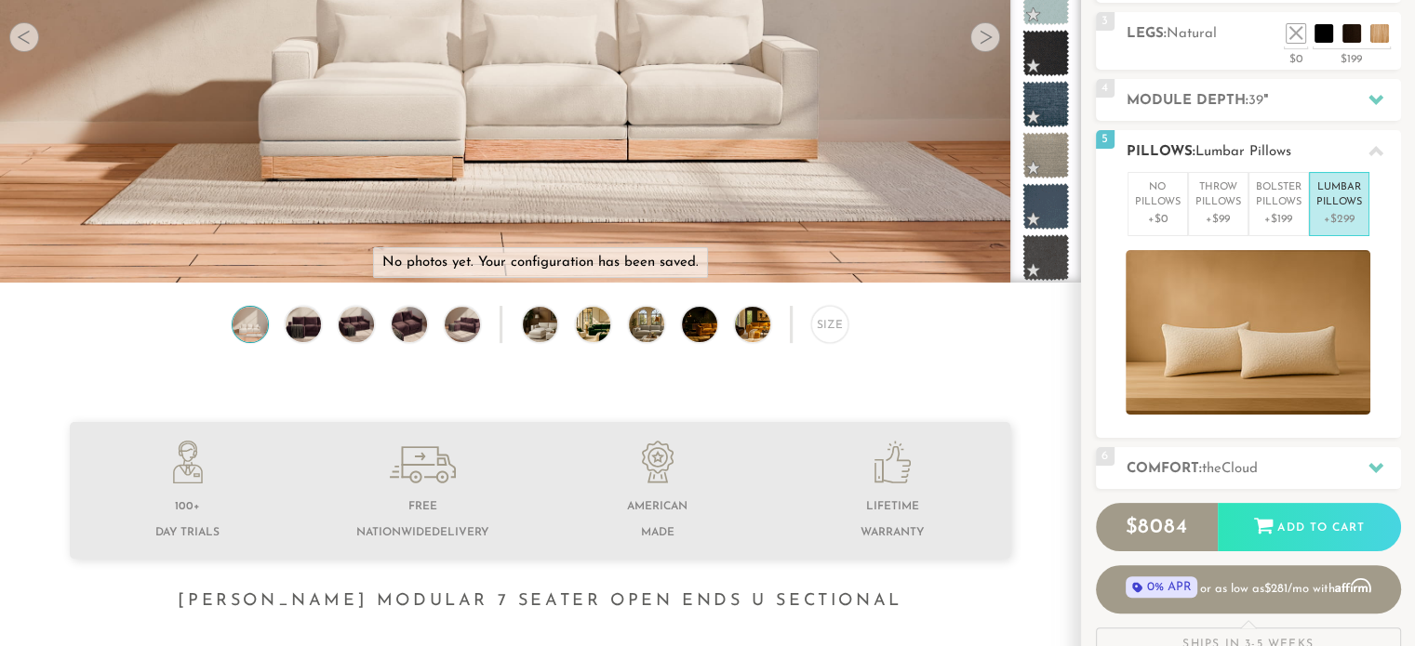
scroll to position [326, 0]
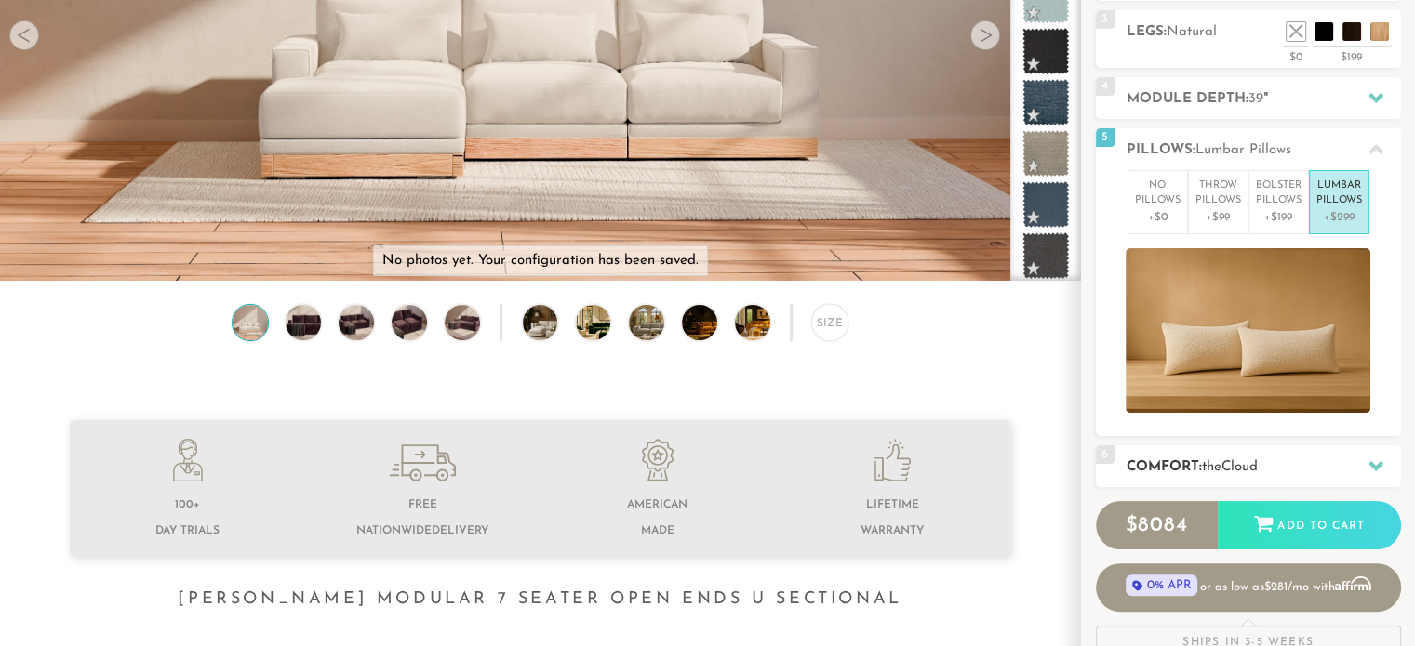
click at [1190, 450] on div "6 Comfort: the Cloud soft" at bounding box center [1248, 466] width 305 height 42
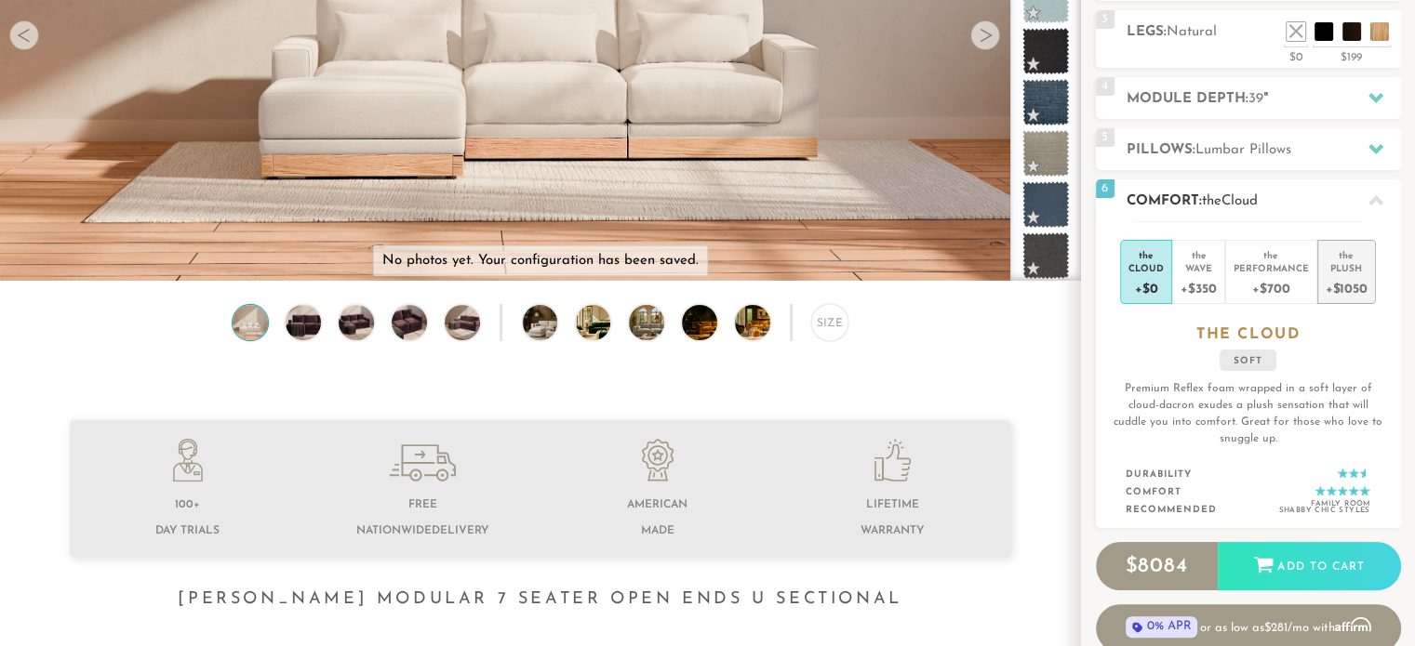
click at [1340, 268] on div "Plush" at bounding box center [1346, 267] width 42 height 13
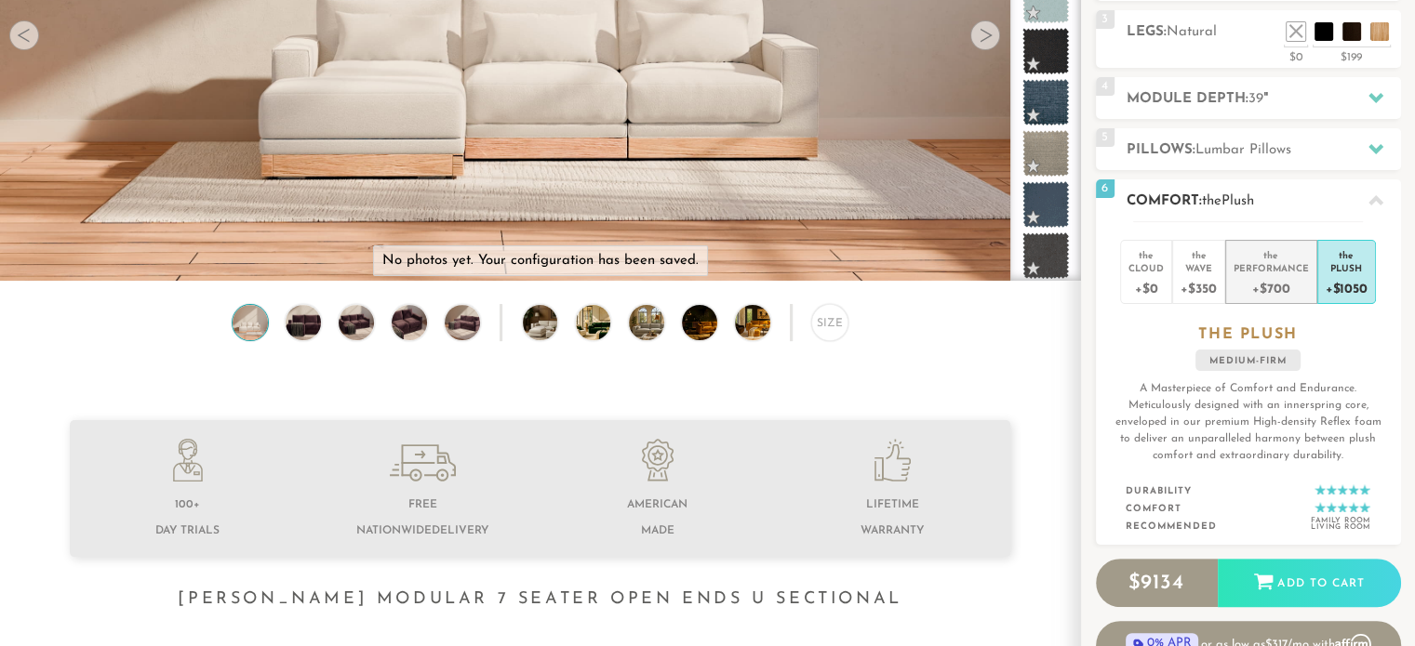
click at [1276, 275] on div "+$700" at bounding box center [1270, 287] width 75 height 27
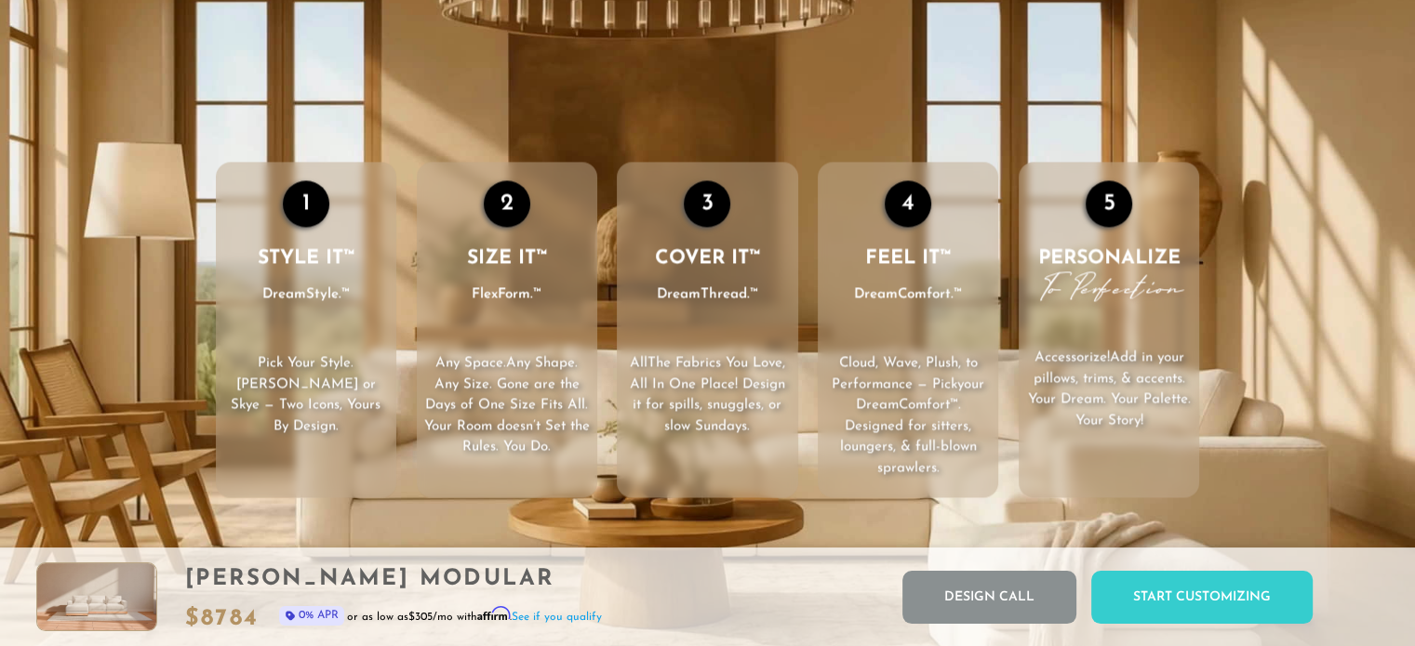
scroll to position [2746, 0]
